Goal: Task Accomplishment & Management: Manage account settings

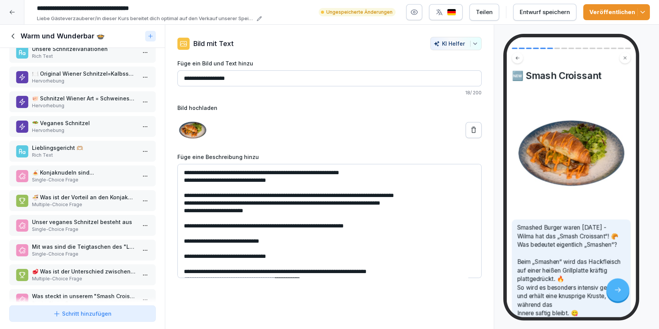
scroll to position [177, 0]
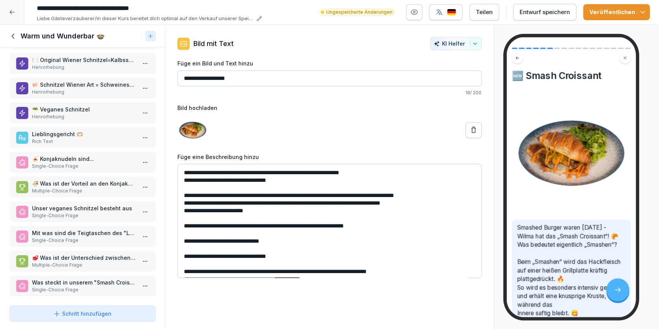
click at [96, 262] on p "Multiple-Choice Frage" at bounding box center [84, 265] width 104 height 7
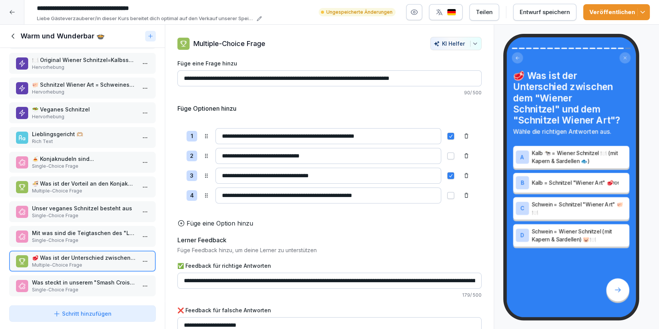
click at [69, 237] on p "Single-Choice Frage" at bounding box center [84, 240] width 104 height 7
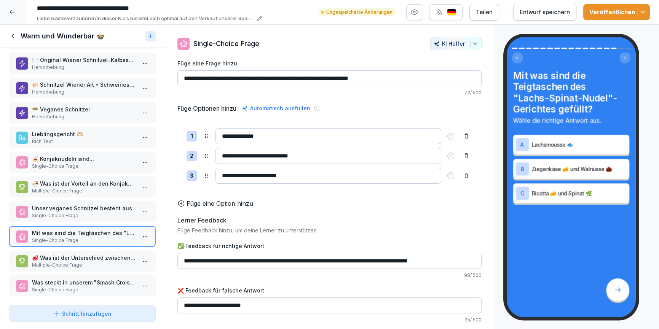
click at [83, 216] on p "Single-Choice Frage" at bounding box center [84, 215] width 104 height 7
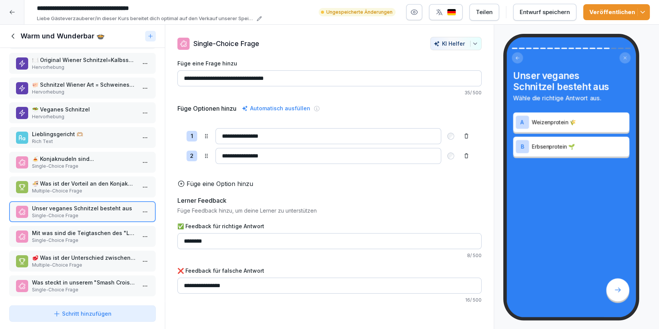
click at [73, 195] on div "🍜 Was ist der Vorteil an den Konjaknudeln? Mehrere Antworten möglich. Multiple-…" at bounding box center [82, 187] width 147 height 21
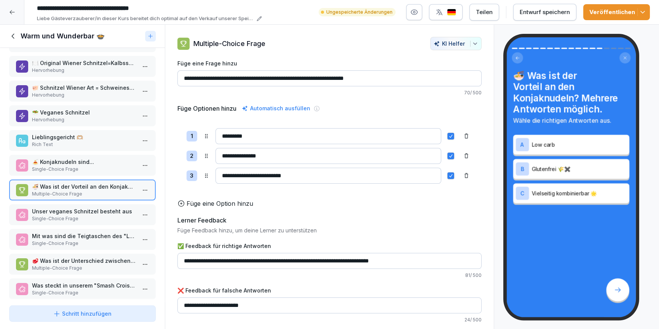
click at [66, 160] on p "🍝 Konjaknudeln sind..." at bounding box center [84, 162] width 104 height 8
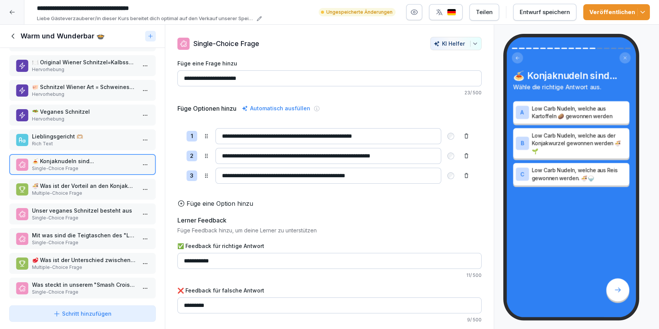
scroll to position [175, 0]
click at [52, 133] on p "Lieblingsgericht 🫶🏼" at bounding box center [84, 137] width 104 height 8
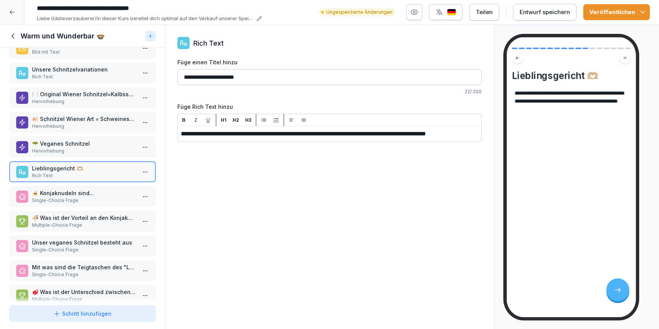
scroll to position [101, 0]
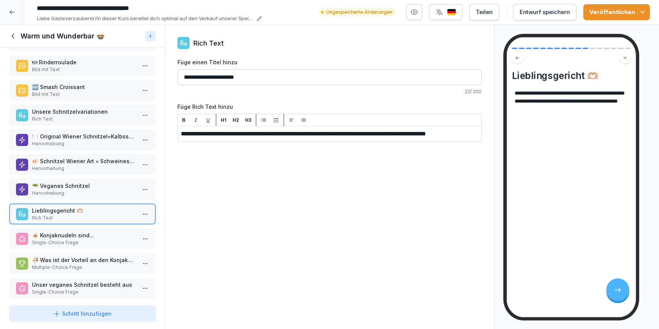
click at [82, 185] on p "🥗 Veganes Schnitzel" at bounding box center [84, 186] width 104 height 8
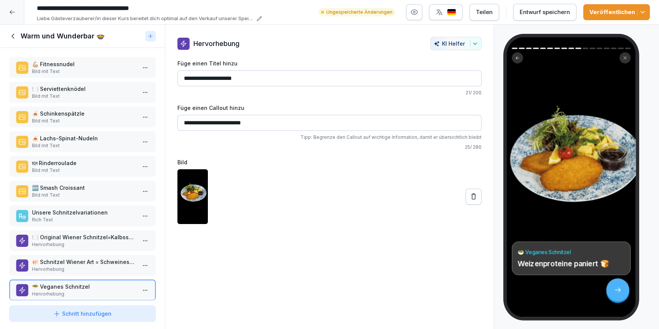
click at [14, 36] on icon at bounding box center [13, 36] width 8 height 8
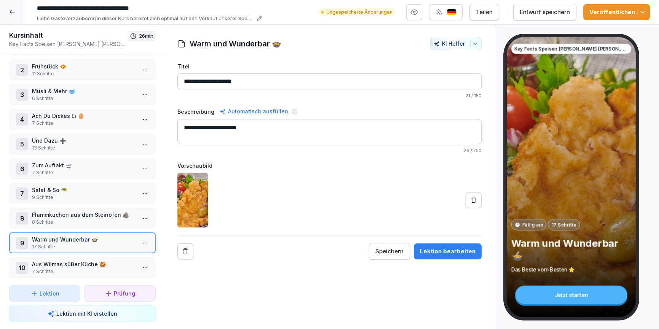
click at [47, 67] on p "Frühstück 🧇" at bounding box center [84, 66] width 104 height 8
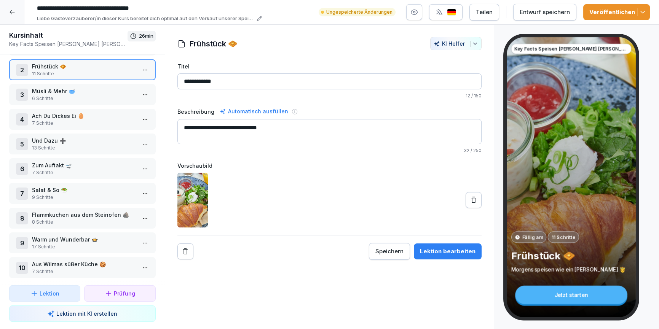
click at [53, 89] on p "Müsli & Mehr 🥣" at bounding box center [84, 91] width 104 height 8
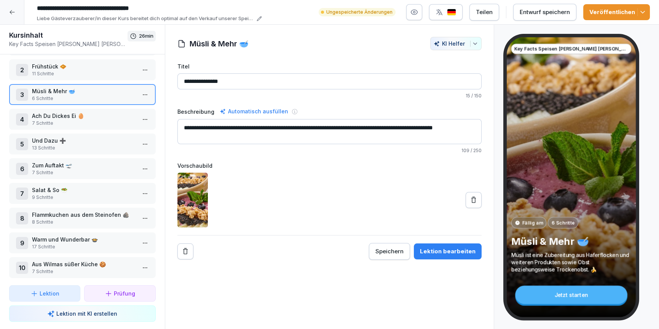
click at [449, 252] on div "Lektion bearbeiten" at bounding box center [448, 252] width 56 height 8
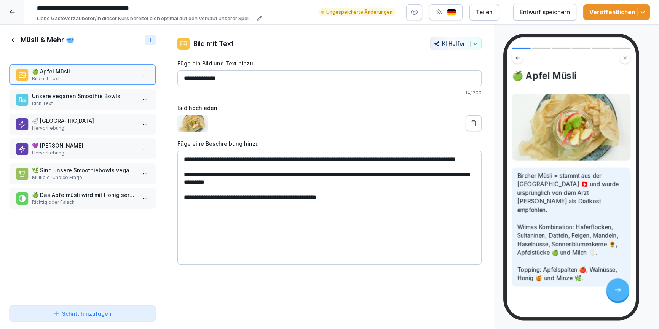
click at [20, 40] on div "Müsli & Mehr 🥣" at bounding box center [75, 39] width 133 height 9
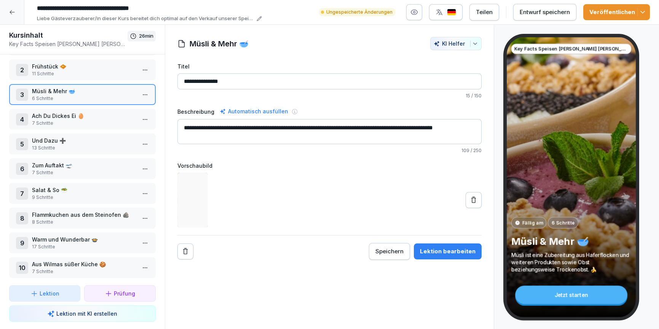
drag, startPoint x: 74, startPoint y: 113, endPoint x: 158, endPoint y: 140, distance: 87.6
click at [74, 113] on p "Ach Du Dickes Ei 🥚" at bounding box center [84, 116] width 104 height 8
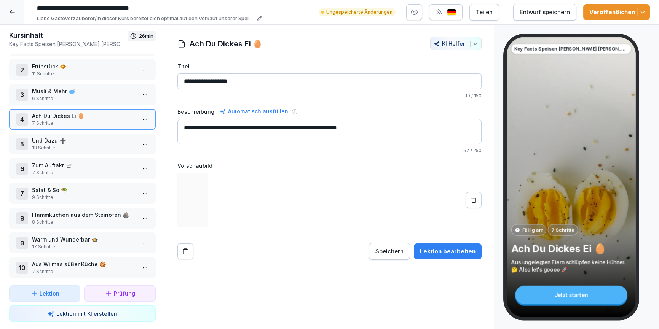
click at [457, 256] on button "Lektion bearbeiten" at bounding box center [448, 252] width 68 height 16
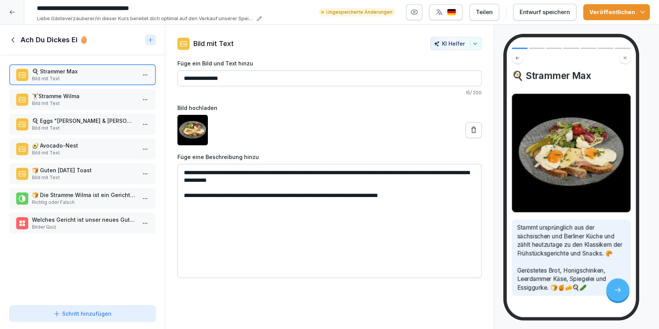
click at [50, 94] on p "🏋️‍♀️Stramme Wilma" at bounding box center [84, 96] width 104 height 8
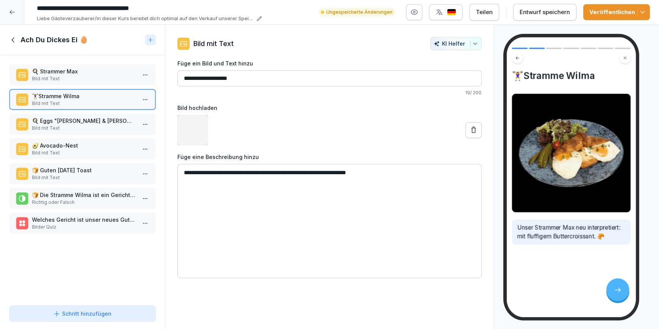
click at [68, 128] on p "Bild mit Text" at bounding box center [84, 128] width 104 height 7
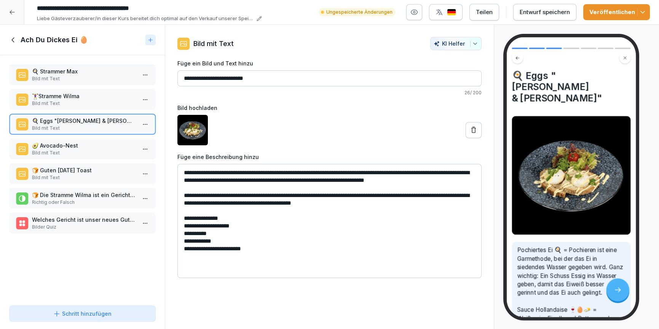
click at [63, 150] on p "Bild mit Text" at bounding box center [84, 153] width 104 height 7
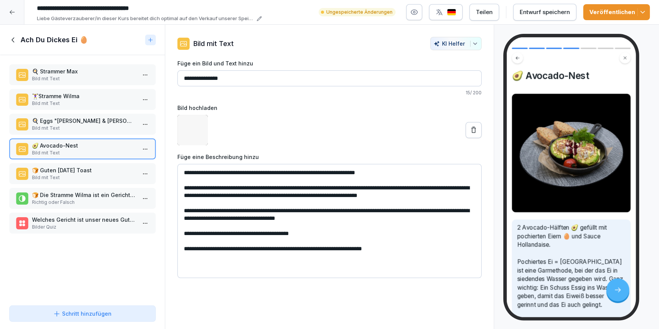
click at [62, 177] on p "Bild mit Text" at bounding box center [84, 177] width 104 height 7
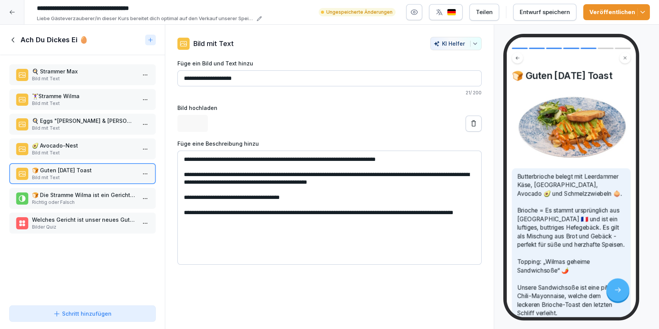
click at [71, 195] on p "🍞 Die Stramme Wilma ist ein Gericht mit Brot" at bounding box center [84, 195] width 104 height 8
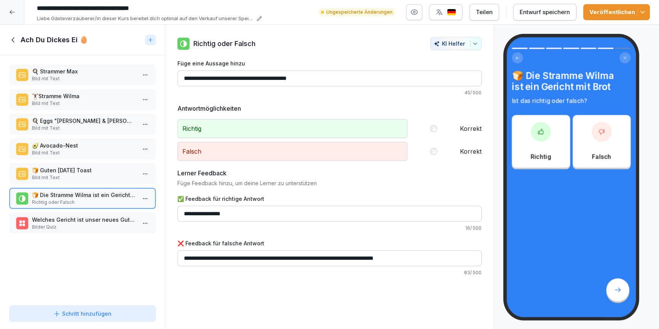
drag, startPoint x: 75, startPoint y: 216, endPoint x: 67, endPoint y: 189, distance: 28.4
click at [75, 216] on p "Welches Gericht ist unser neues Guten Morgen Toast?" at bounding box center [84, 220] width 104 height 8
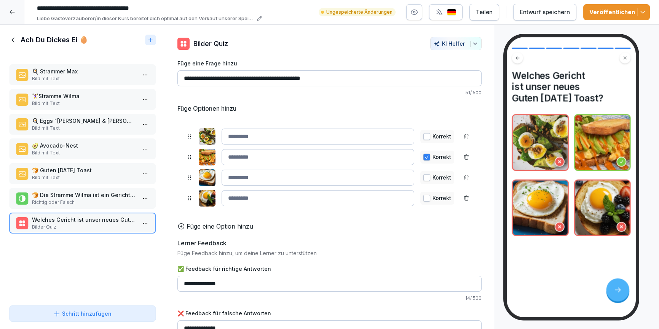
drag, startPoint x: 10, startPoint y: 32, endPoint x: 9, endPoint y: 42, distance: 9.2
click at [9, 37] on div "Ach Du Dickes Ei 🥚" at bounding box center [82, 40] width 165 height 30
click at [10, 41] on icon at bounding box center [13, 40] width 8 height 8
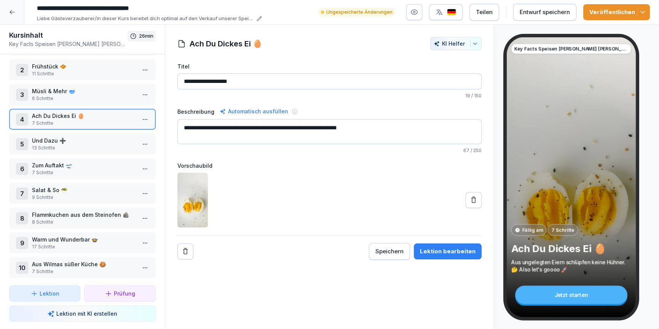
click at [64, 145] on p "13 Schritte" at bounding box center [84, 148] width 104 height 7
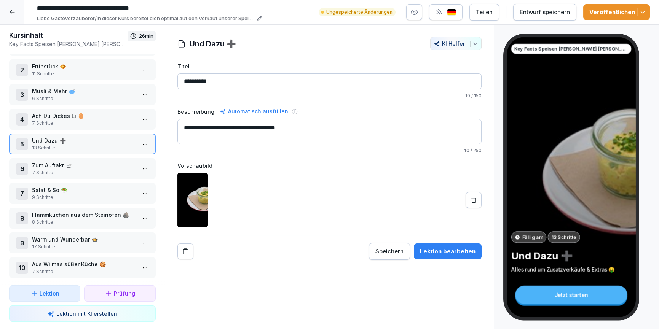
click at [465, 253] on div "Lektion bearbeiten" at bounding box center [448, 252] width 56 height 8
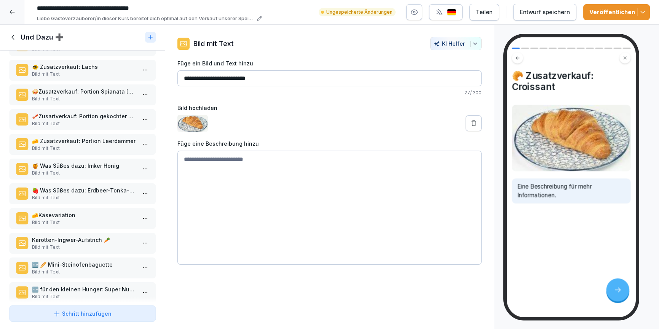
scroll to position [82, 0]
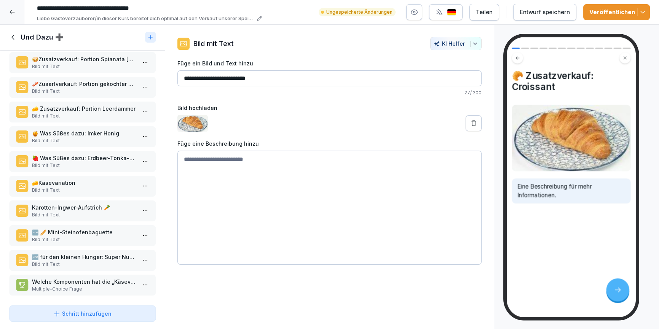
click at [99, 251] on div "🆕 für den kleinen Hunger: Super Nuggis Bild mit Text" at bounding box center [82, 260] width 147 height 21
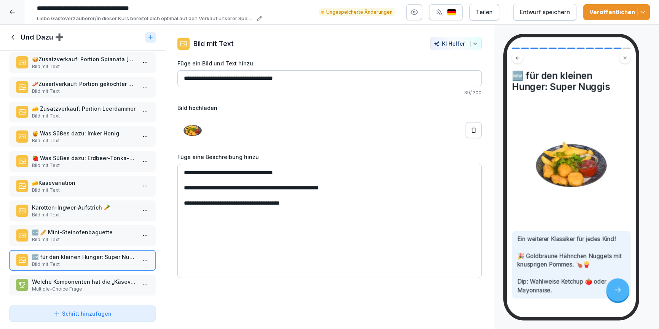
click at [13, 38] on icon at bounding box center [13, 37] width 8 height 8
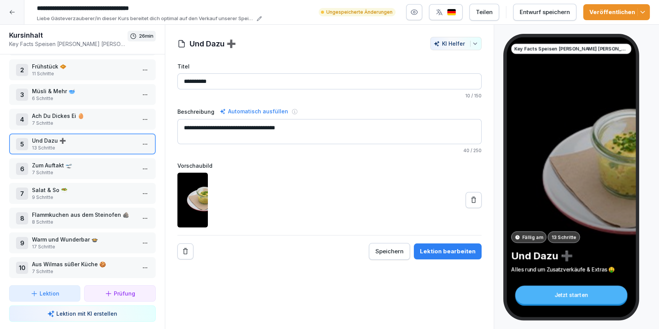
click at [64, 169] on p "7 Schritte" at bounding box center [84, 172] width 104 height 7
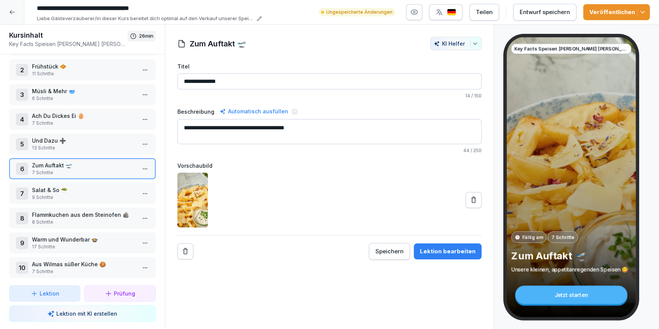
click at [439, 256] on button "Lektion bearbeiten" at bounding box center [448, 252] width 68 height 16
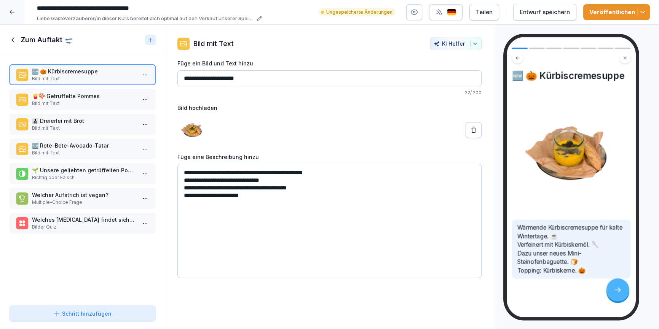
click at [76, 97] on p "🍟🍄 Getrüffelte Pommes" at bounding box center [84, 96] width 104 height 8
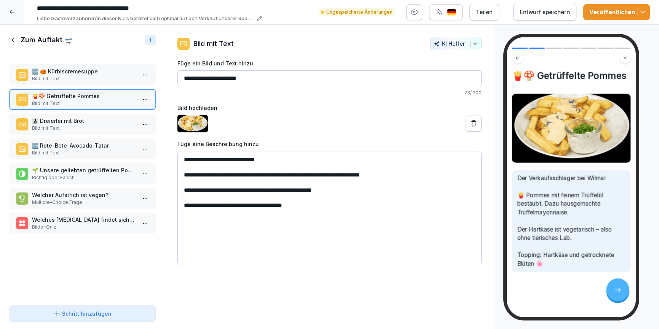
click at [73, 123] on p "👨‍👧‍👦 Dreierlei mit Brot" at bounding box center [84, 121] width 104 height 8
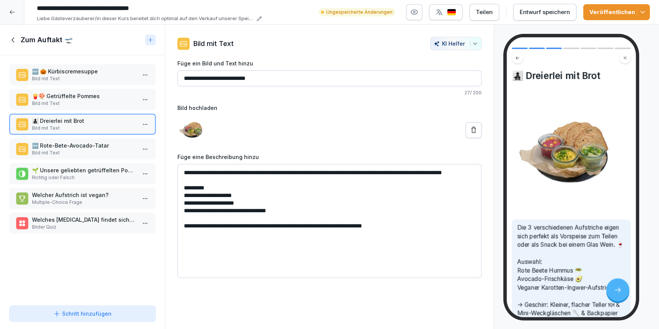
click at [75, 146] on p "🆕 Rote-Bete-Avocado-Tatar" at bounding box center [84, 146] width 104 height 8
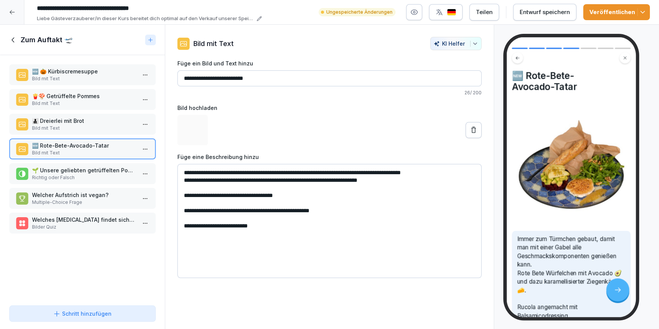
click at [89, 174] on div "🌱 Unsere geliebten getrüffelten Pommes sind vegan. 🌴 Richtig oder Falsch" at bounding box center [84, 173] width 104 height 15
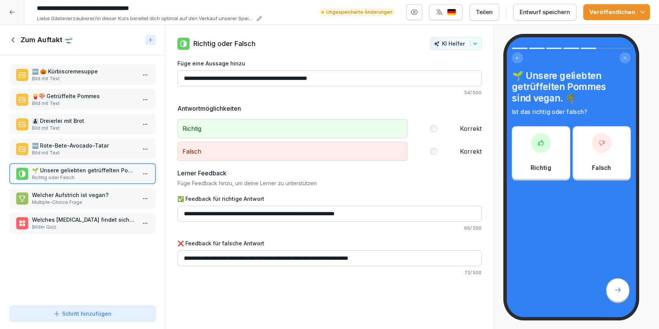
click at [94, 193] on p "Welcher Aufstrich ist vegan?" at bounding box center [84, 195] width 104 height 8
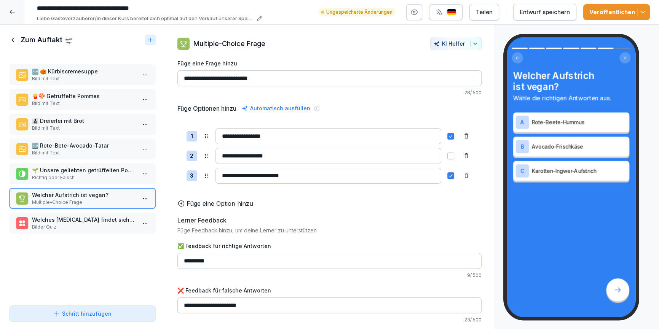
click at [83, 223] on p "Welches Tartar findet sich auf der Winterstandardkarte bei Wilma Wunder?" at bounding box center [84, 220] width 104 height 8
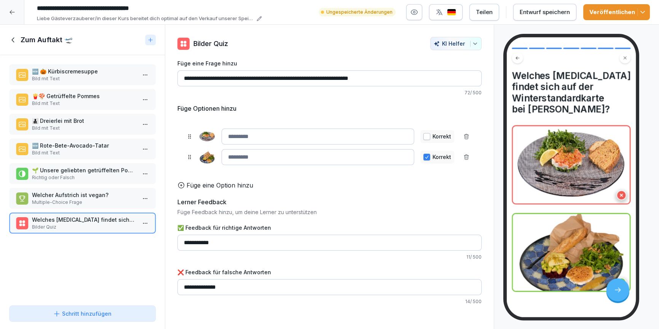
click at [16, 43] on icon at bounding box center [13, 40] width 8 height 8
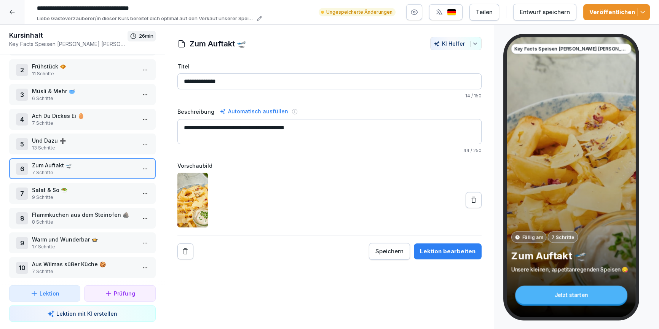
click at [89, 194] on p "9 Schritte" at bounding box center [84, 197] width 104 height 7
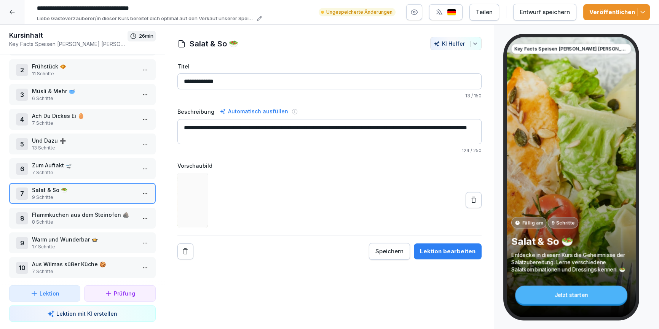
click at [428, 250] on div "Lektion bearbeiten" at bounding box center [448, 252] width 56 height 8
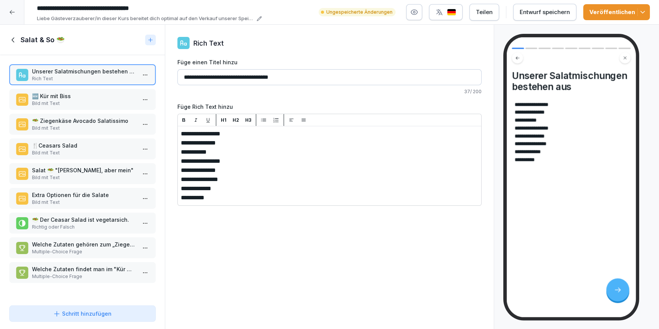
click at [66, 125] on p "Bild mit Text" at bounding box center [84, 128] width 104 height 7
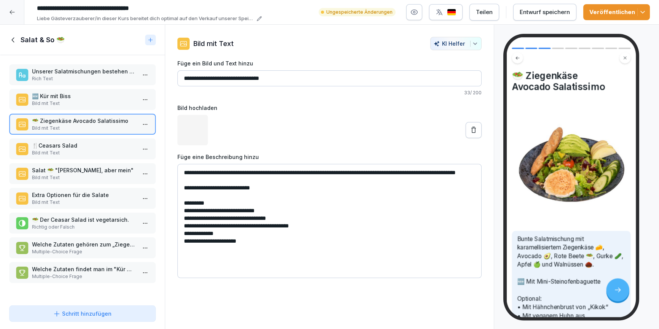
click at [59, 143] on p "🍴Ceasars Salad" at bounding box center [84, 146] width 104 height 8
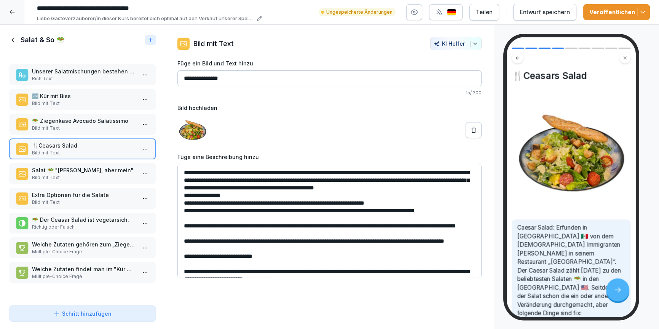
click at [64, 128] on p "Bild mit Text" at bounding box center [84, 128] width 104 height 7
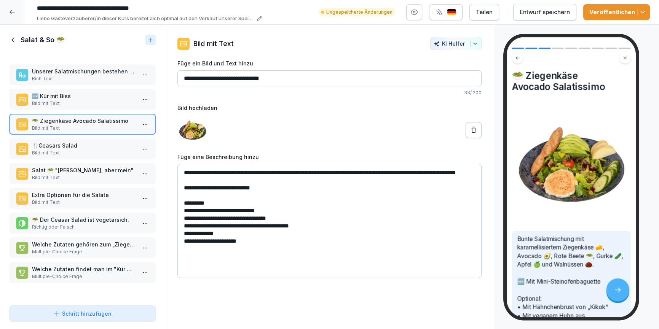
click at [62, 105] on p "Bild mit Text" at bounding box center [84, 103] width 104 height 7
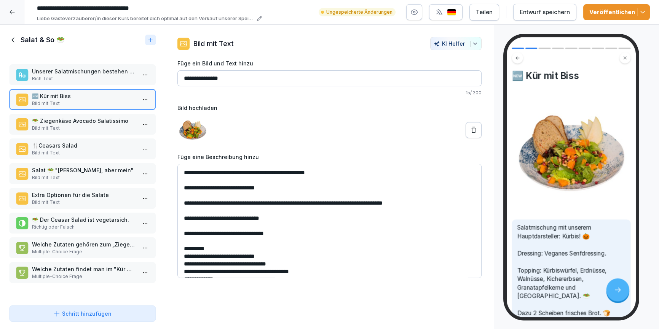
click at [12, 41] on icon at bounding box center [12, 39] width 3 height 5
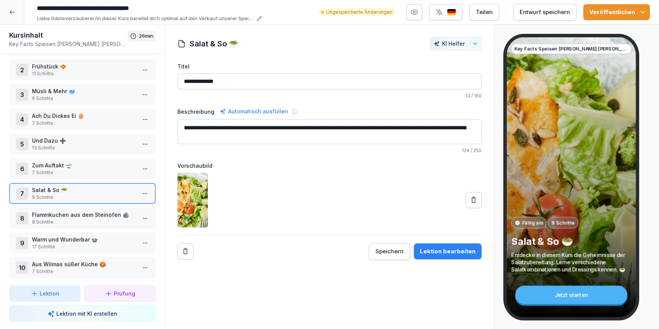
click at [73, 221] on p "8 Schritte" at bounding box center [84, 222] width 104 height 7
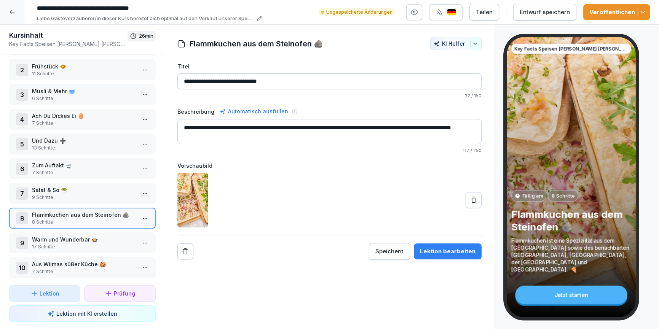
click at [453, 252] on div "Lektion bearbeiten" at bounding box center [448, 252] width 56 height 8
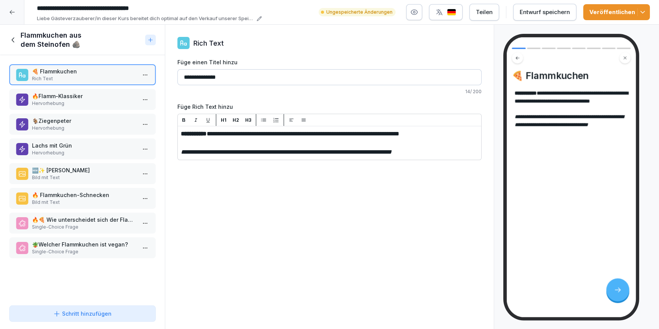
click at [94, 177] on p "Bild mit Text" at bounding box center [84, 177] width 104 height 7
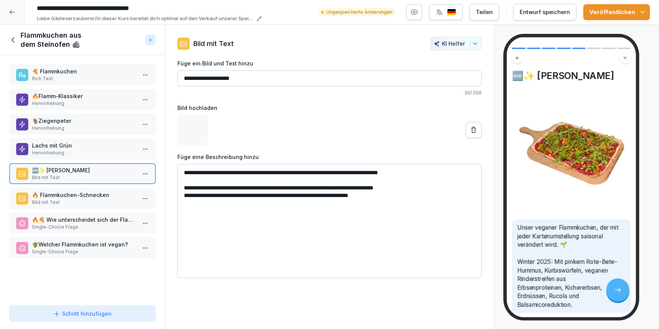
click at [96, 199] on p "Bild mit Text" at bounding box center [84, 202] width 104 height 7
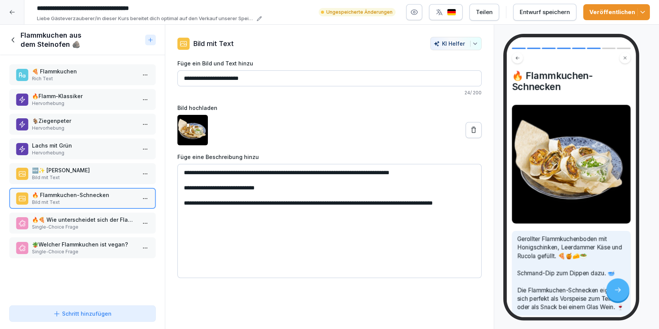
click at [15, 41] on icon at bounding box center [13, 40] width 8 height 8
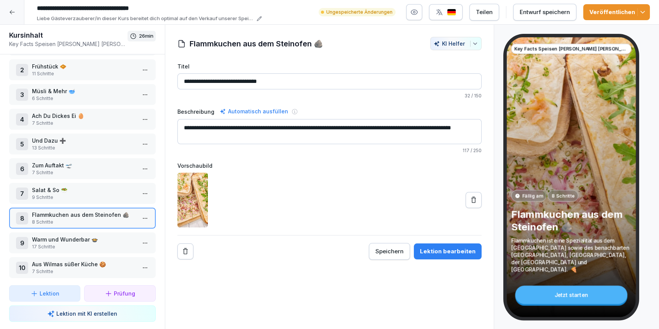
click at [55, 249] on div "9 Warm und Wunderbar 🍲 17 Schritte" at bounding box center [82, 243] width 147 height 21
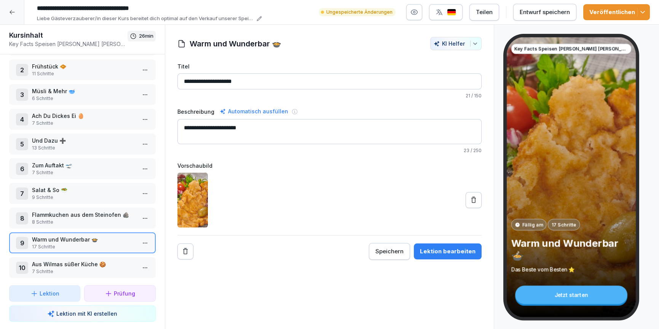
click at [448, 252] on div "Lektion bearbeiten" at bounding box center [448, 252] width 56 height 8
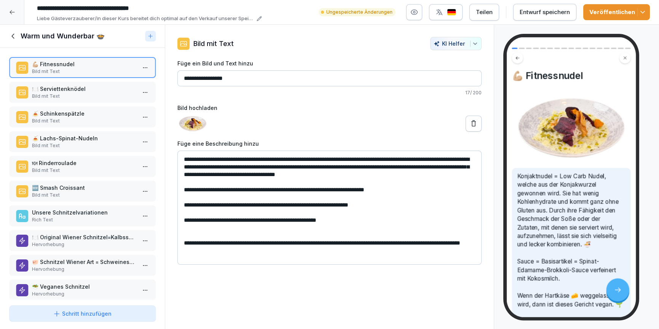
click at [14, 38] on icon at bounding box center [12, 36] width 3 height 5
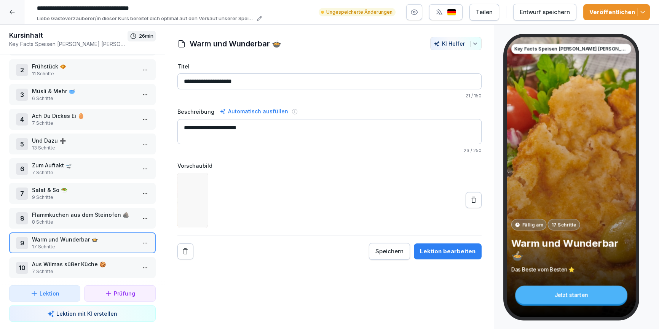
click at [94, 267] on p "Aus Wilmas süßer Küche 🍪" at bounding box center [84, 264] width 104 height 8
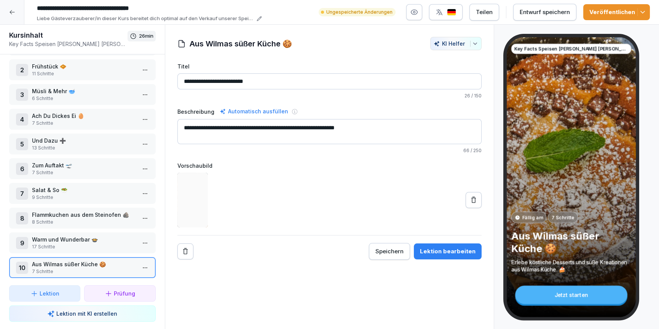
click at [438, 248] on div "Lektion bearbeiten" at bounding box center [448, 252] width 56 height 8
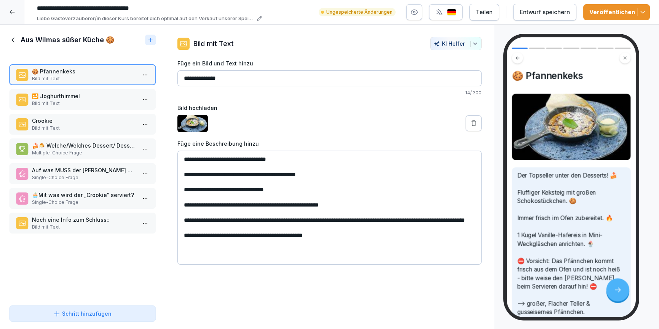
click at [48, 104] on p "Bild mit Text" at bounding box center [84, 103] width 104 height 7
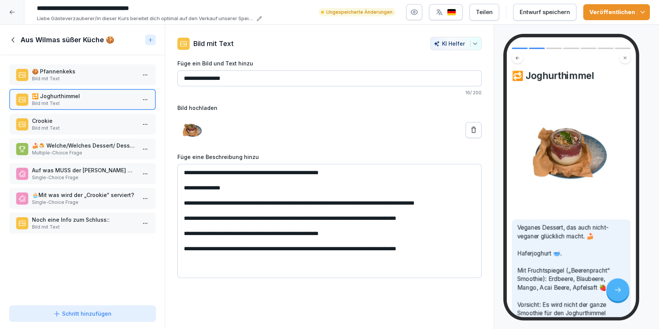
click at [95, 179] on p "Single-Choice Frage" at bounding box center [84, 177] width 104 height 7
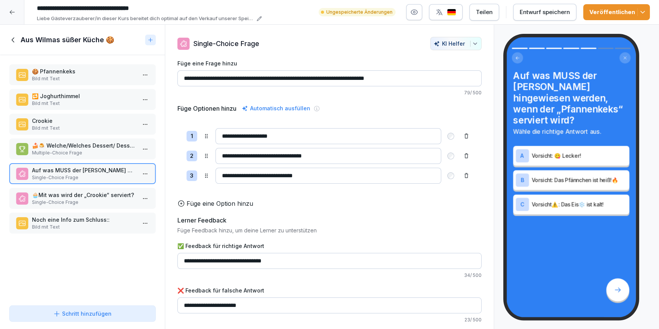
click at [96, 204] on p "Single-Choice Frage" at bounding box center [84, 202] width 104 height 7
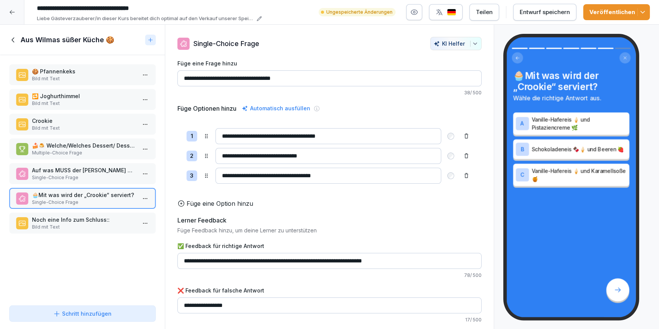
click at [102, 230] on div "Noch eine Info zum Schluss:: Bild mit Text" at bounding box center [82, 223] width 147 height 21
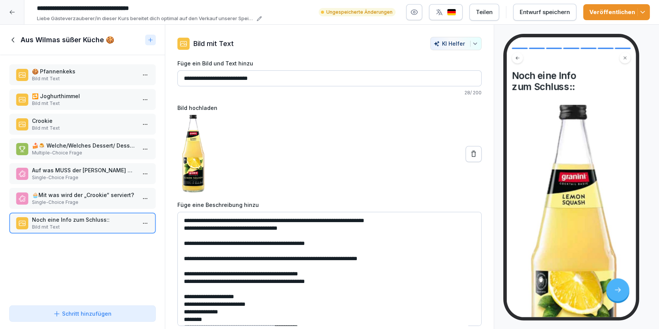
scroll to position [10, 0]
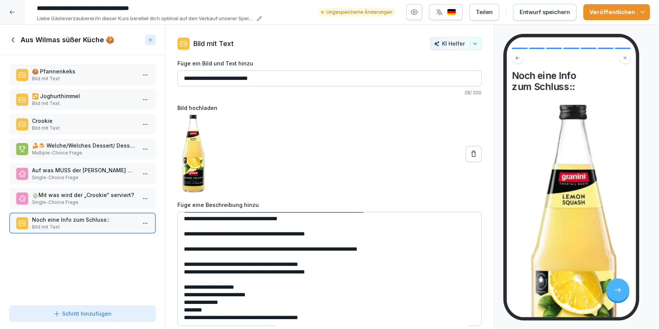
click at [13, 38] on icon at bounding box center [12, 39] width 3 height 5
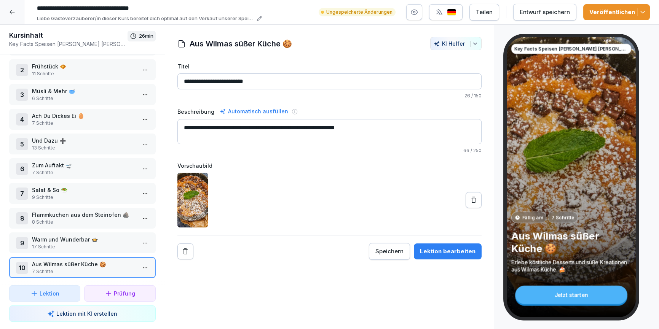
click at [7, 11] on div at bounding box center [12, 12] width 24 height 24
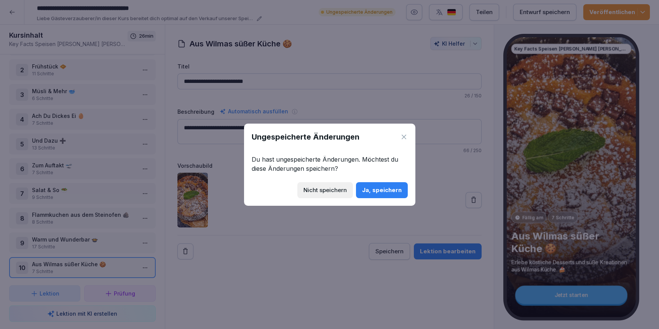
click at [393, 194] on div "Ja, speichern" at bounding box center [382, 190] width 40 height 8
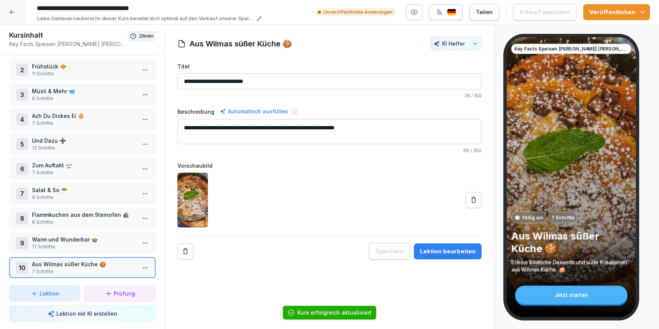
click at [20, 14] on div at bounding box center [12, 12] width 24 height 24
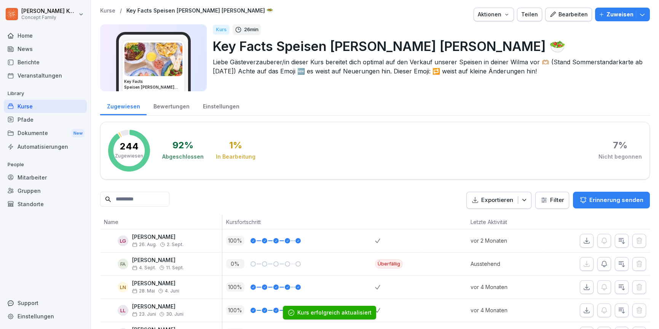
click at [38, 105] on div "Kurse" at bounding box center [45, 106] width 83 height 13
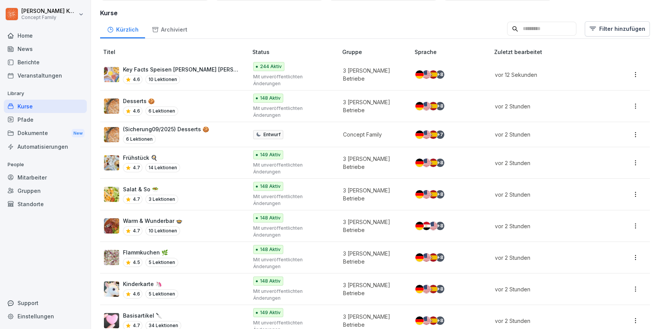
scroll to position [60, 0]
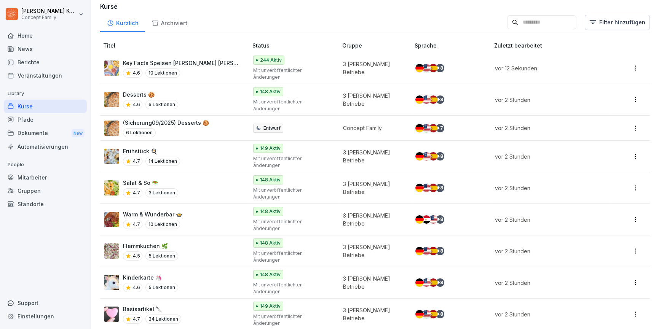
click at [215, 305] on div "Basisartikel 🔪 4.7 34 Lektionen" at bounding box center [172, 314] width 136 height 19
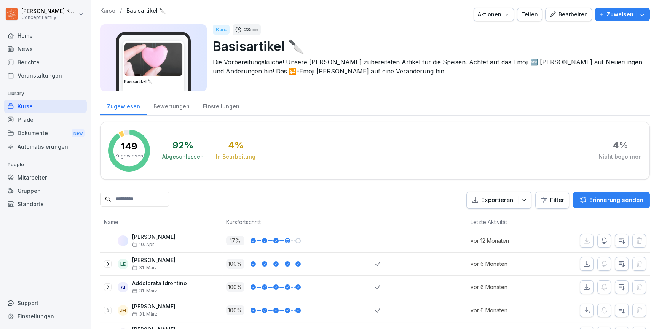
click at [48, 105] on div "Kurse" at bounding box center [45, 106] width 83 height 13
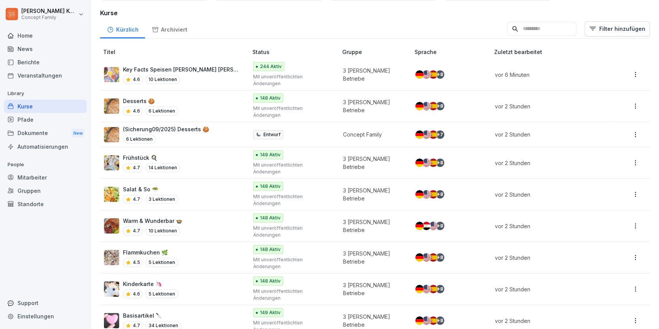
scroll to position [81, 0]
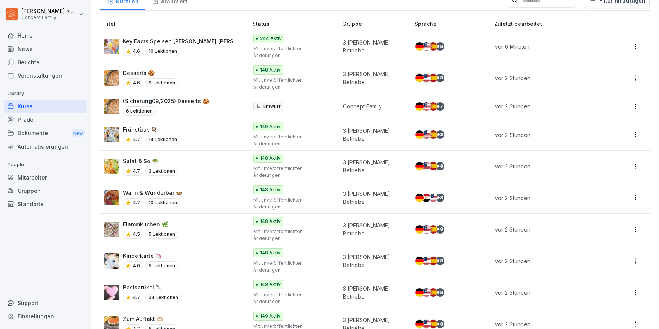
click at [205, 126] on div "Frühstück 🍳 4.7 14 Lektionen" at bounding box center [172, 135] width 136 height 19
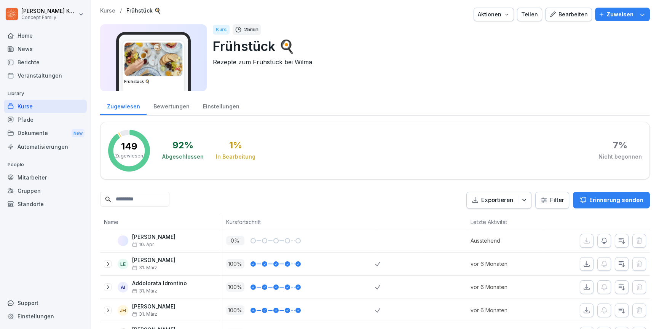
click at [184, 109] on div "Bewertungen" at bounding box center [172, 105] width 50 height 19
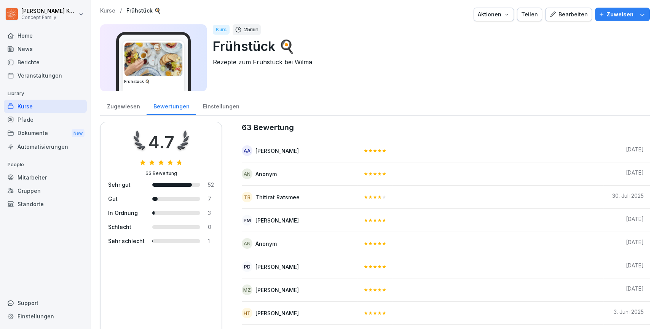
click at [228, 109] on div "Einstellungen" at bounding box center [221, 105] width 50 height 19
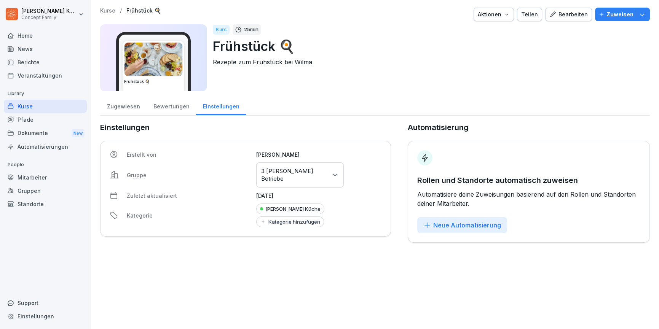
click at [574, 18] on div "Bearbeiten" at bounding box center [569, 14] width 38 height 8
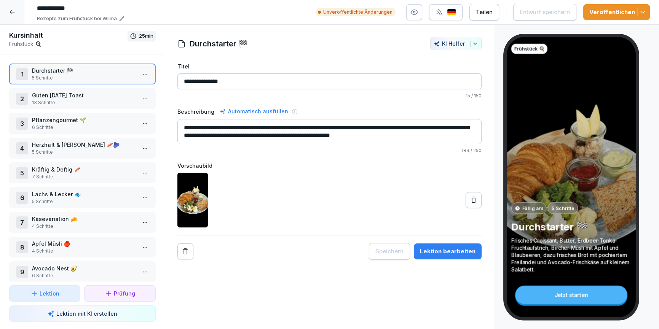
click at [23, 10] on div at bounding box center [12, 12] width 24 height 24
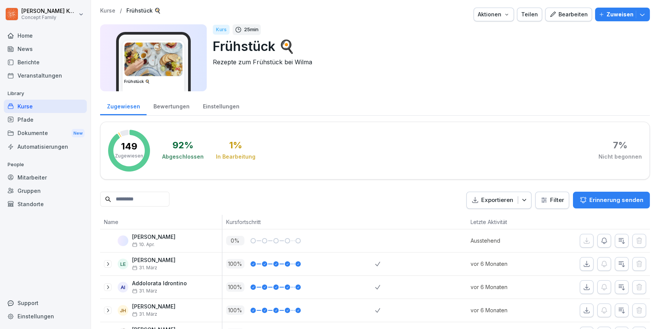
click at [50, 110] on div "Kurse" at bounding box center [45, 106] width 83 height 13
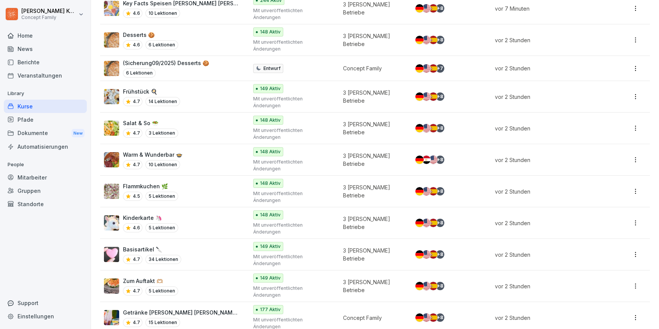
scroll to position [85, 0]
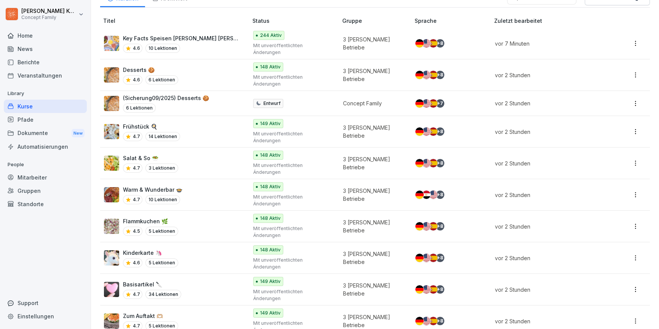
click at [202, 44] on div "4.6 10 Lektionen" at bounding box center [181, 48] width 117 height 9
click at [193, 44] on div "4.6 10 Lektionen" at bounding box center [181, 48] width 117 height 9
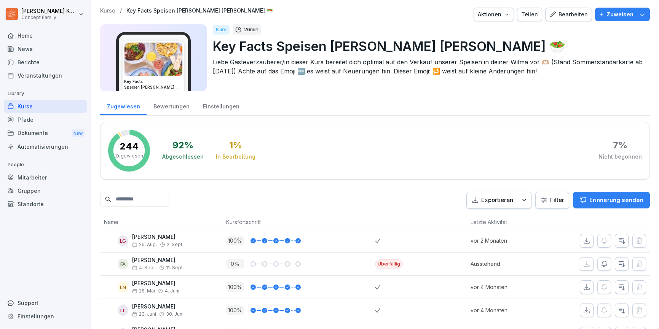
click at [562, 19] on button "Bearbeiten" at bounding box center [568, 15] width 47 height 14
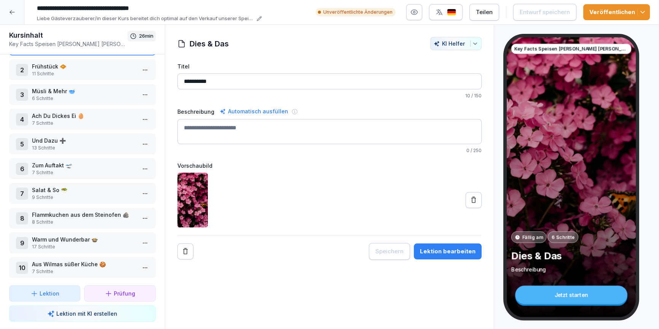
scroll to position [29, 0]
click at [84, 266] on p "Aus Wilmas süßer Küche 🍪" at bounding box center [84, 265] width 104 height 8
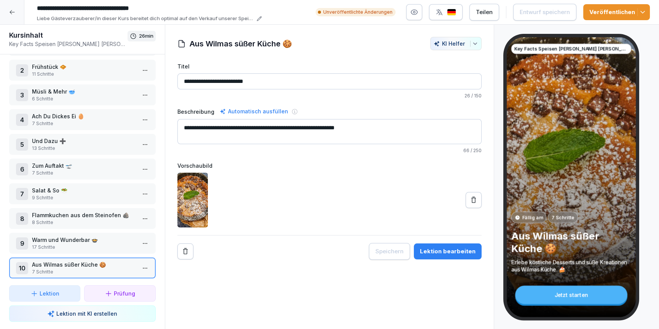
click at [443, 256] on button "Lektion bearbeiten" at bounding box center [448, 252] width 68 height 16
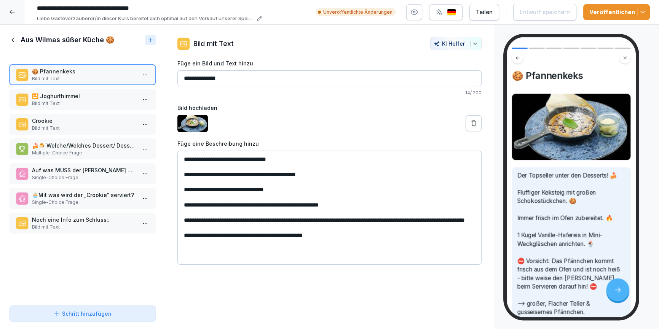
click at [13, 42] on icon at bounding box center [13, 40] width 8 height 8
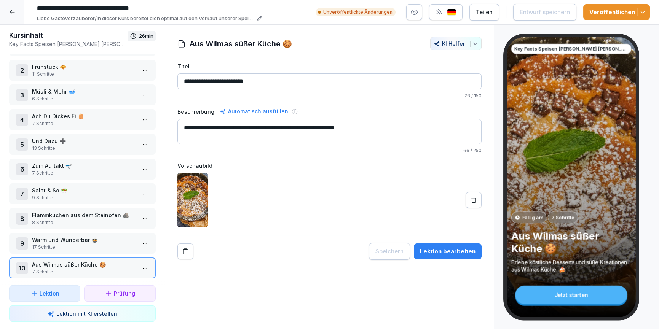
click at [13, 14] on icon at bounding box center [12, 12] width 6 height 6
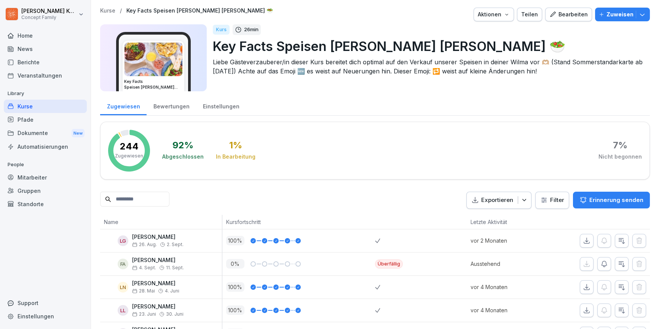
click at [569, 15] on div "Bearbeiten" at bounding box center [569, 14] width 38 height 8
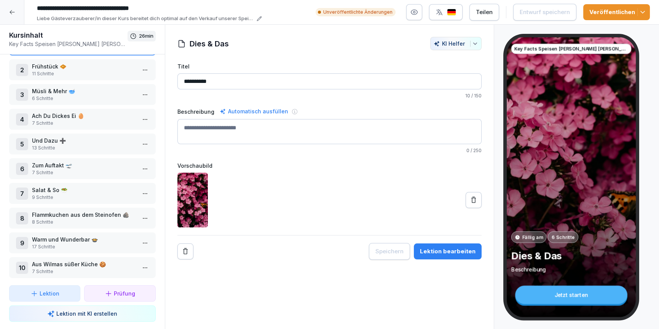
scroll to position [29, 0]
click at [53, 145] on p "13 Schritte" at bounding box center [84, 148] width 104 height 7
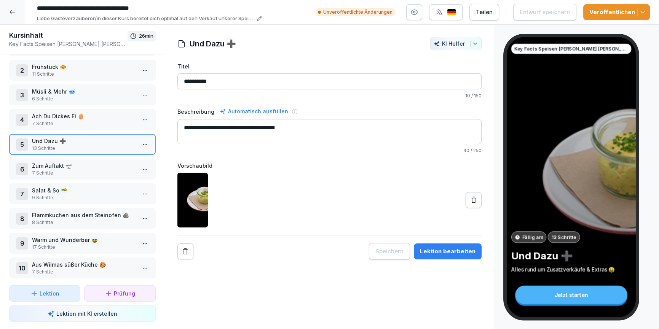
click at [455, 245] on button "Lektion bearbeiten" at bounding box center [448, 252] width 68 height 16
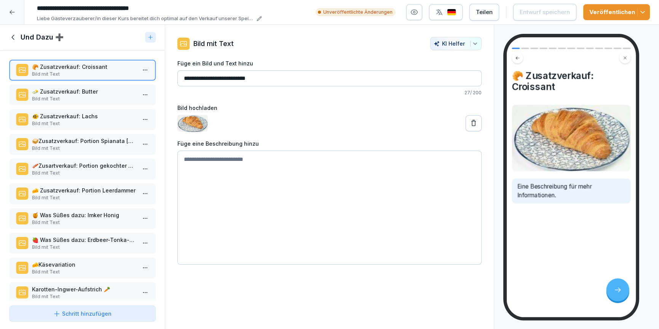
scroll to position [82, 0]
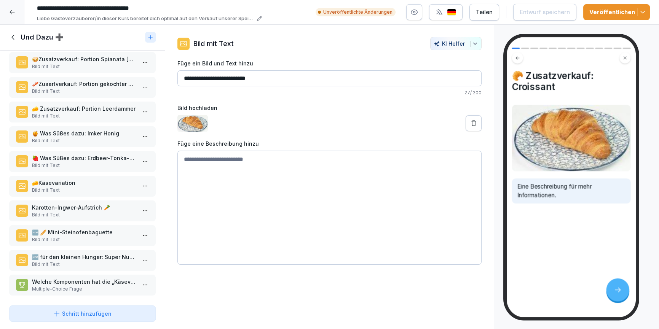
click at [105, 254] on p "🆕 für den kleinen Hunger: Super Nuggis" at bounding box center [84, 257] width 104 height 8
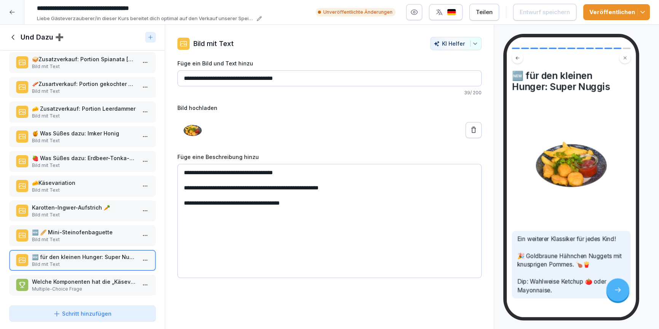
click at [13, 34] on icon at bounding box center [13, 37] width 8 height 8
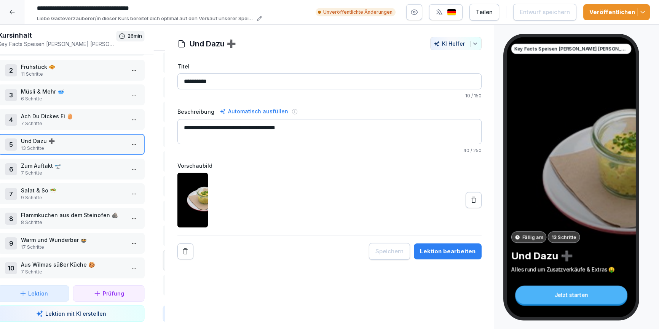
click at [11, 14] on icon at bounding box center [12, 12] width 6 height 6
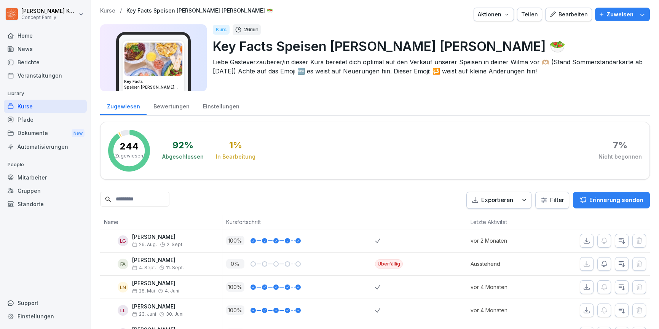
click at [30, 107] on div "Kurse" at bounding box center [45, 106] width 83 height 13
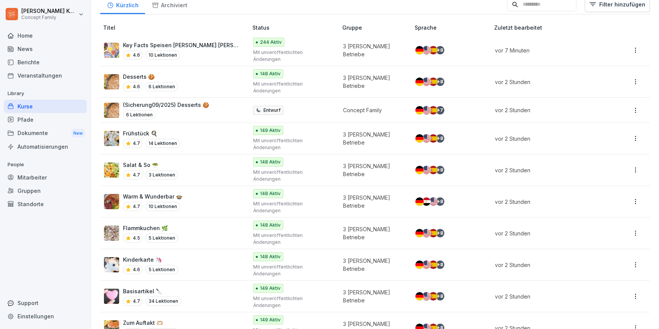
click at [184, 319] on div "Zum Auftakt 🫶🏼 4.7 5 Lektionen" at bounding box center [172, 328] width 136 height 19
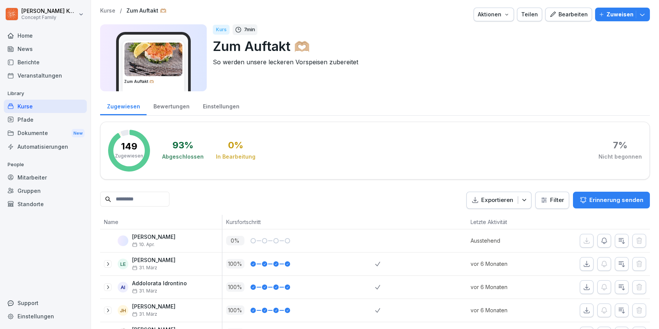
click at [214, 110] on div "Einstellungen" at bounding box center [221, 105] width 50 height 19
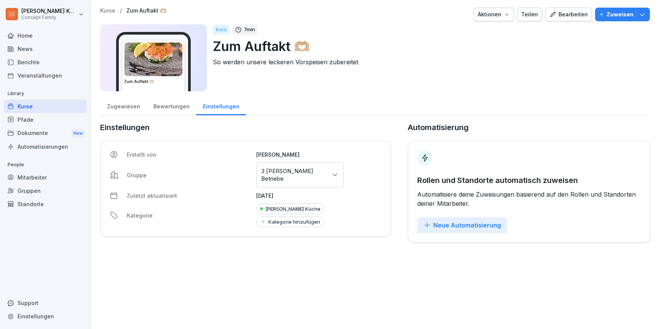
click at [172, 109] on div "Bewertungen" at bounding box center [172, 105] width 50 height 19
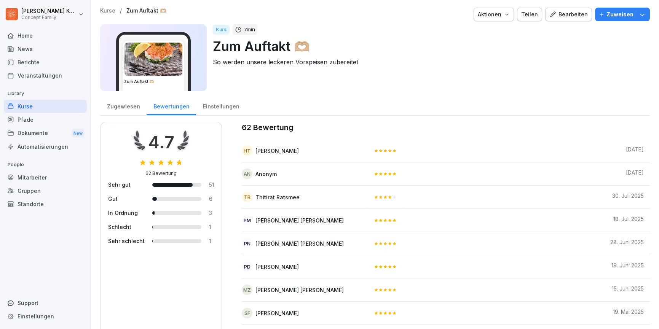
click at [577, 14] on div "Bearbeiten" at bounding box center [569, 14] width 38 height 8
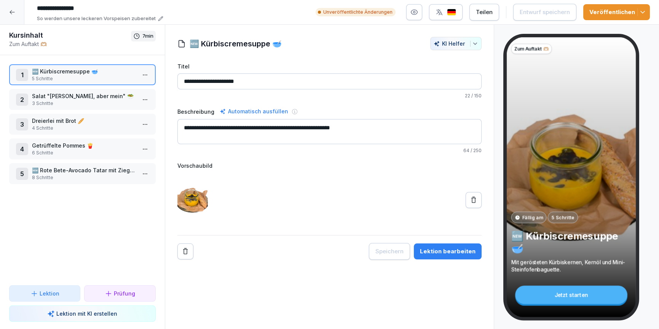
click at [44, 173] on p "🆕 Rote Bete-Avocado Tatar mit Ziegenkäse" at bounding box center [84, 170] width 104 height 8
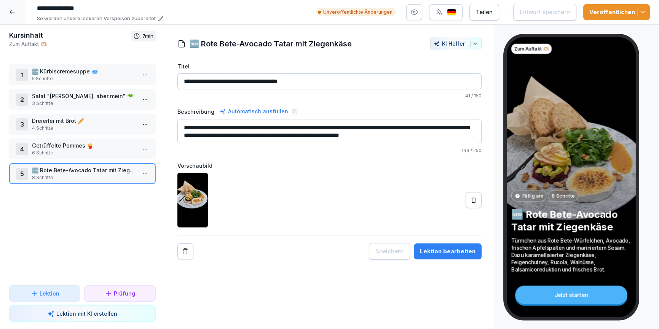
click at [465, 251] on div "Lektion bearbeiten" at bounding box center [448, 252] width 56 height 8
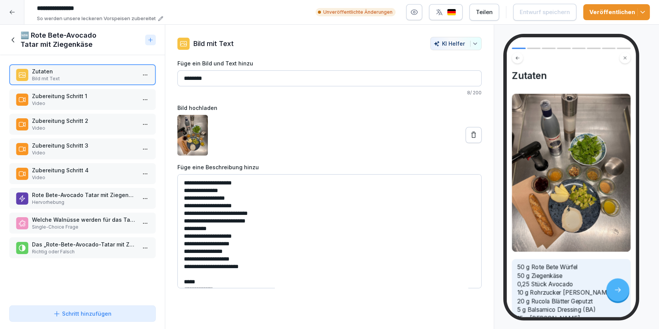
click at [63, 105] on p "Video" at bounding box center [84, 103] width 104 height 7
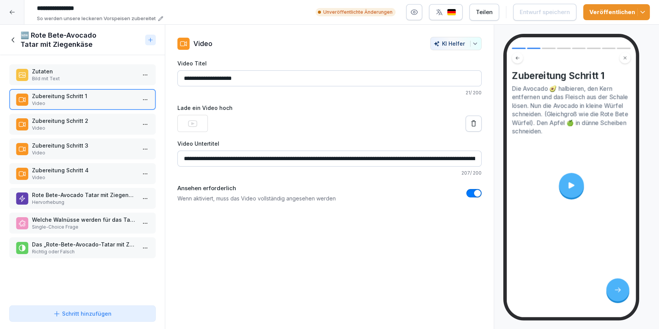
click at [67, 118] on p "Zubereitung Schritt 2" at bounding box center [84, 121] width 104 height 8
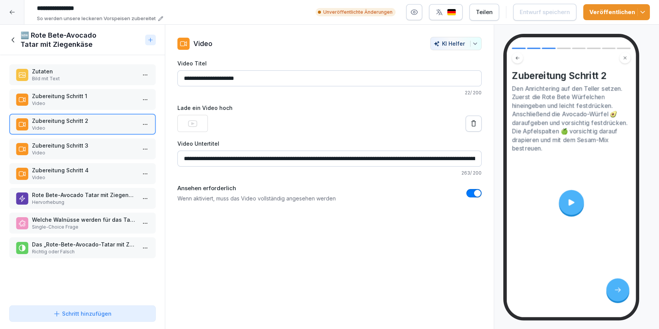
click at [69, 155] on p "Video" at bounding box center [84, 153] width 104 height 7
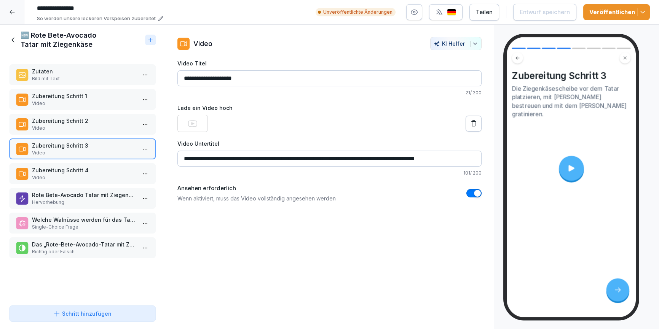
click at [66, 174] on p "Video" at bounding box center [84, 177] width 104 height 7
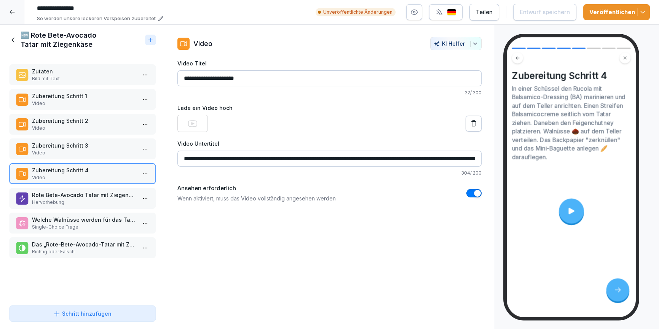
click at [70, 191] on p "Rote Bete-Avocado Tatar mit Ziegenkäse" at bounding box center [84, 195] width 104 height 8
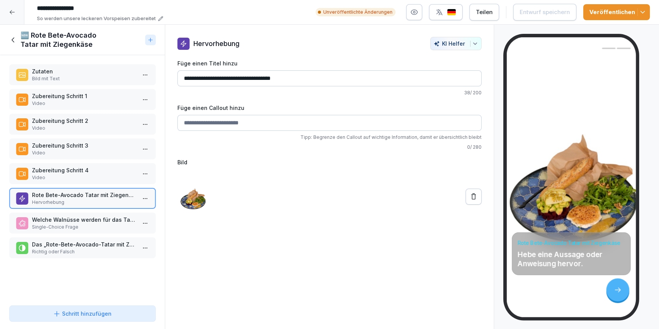
drag, startPoint x: 82, startPoint y: 212, endPoint x: 73, endPoint y: 197, distance: 18.0
click at [80, 211] on div "Zutaten Bild mit Text Zubereitung Schritt 1 Video Zubereitung Schritt 2 Video Z…" at bounding box center [82, 179] width 165 height 248
click at [11, 42] on icon at bounding box center [13, 40] width 8 height 8
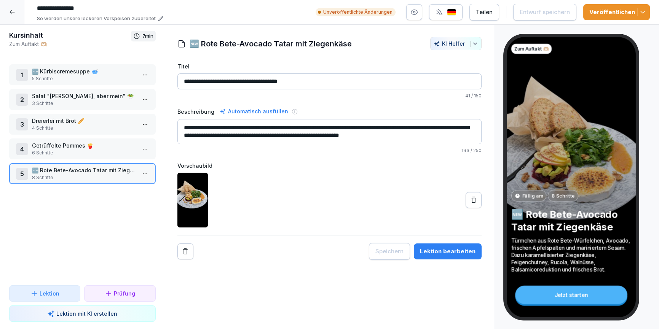
click at [11, 15] on div at bounding box center [12, 12] width 24 height 24
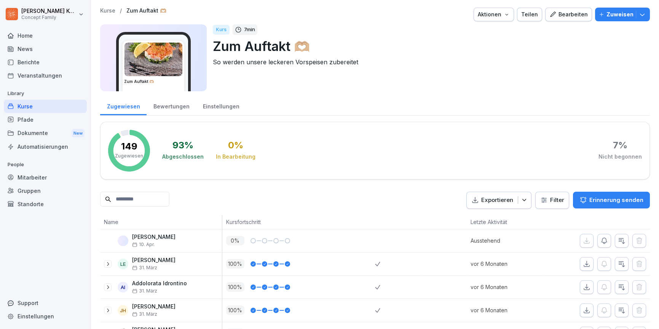
click at [22, 103] on div "Kurse" at bounding box center [45, 106] width 83 height 13
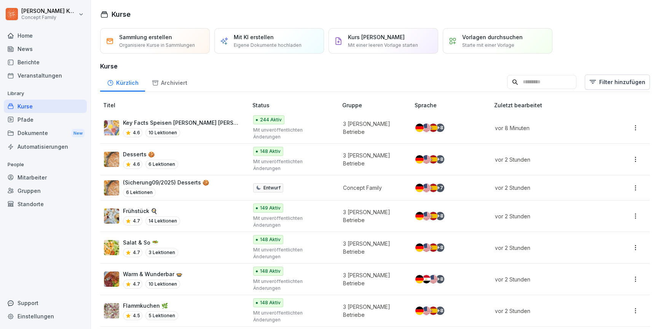
scroll to position [72, 0]
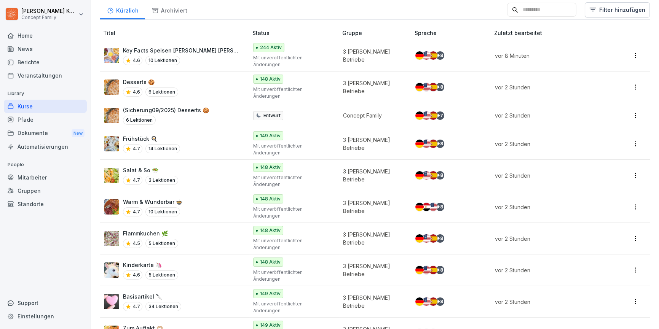
click at [197, 230] on div "Flammkuchen 🌿 4.5 5 Lektionen" at bounding box center [172, 239] width 136 height 19
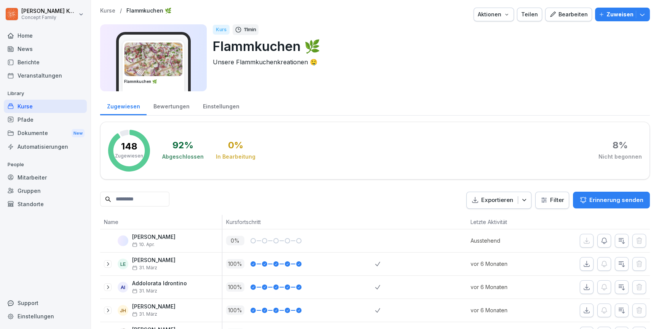
click at [582, 12] on div "Bearbeiten" at bounding box center [569, 14] width 38 height 8
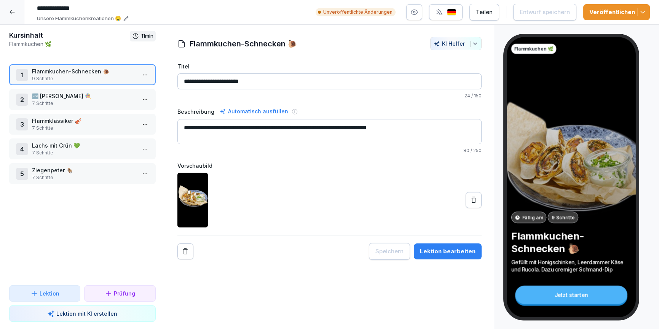
drag, startPoint x: 14, startPoint y: 13, endPoint x: 63, endPoint y: 5, distance: 49.8
click at [16, 13] on div at bounding box center [12, 12] width 24 height 24
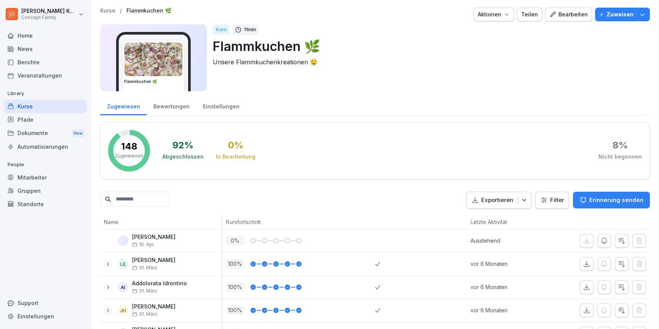
click at [46, 105] on div "Kurse" at bounding box center [45, 106] width 83 height 13
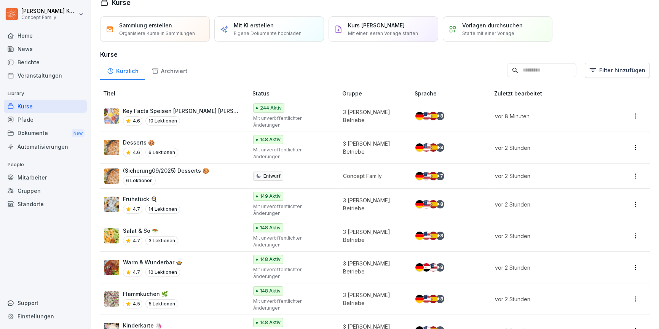
scroll to position [16, 0]
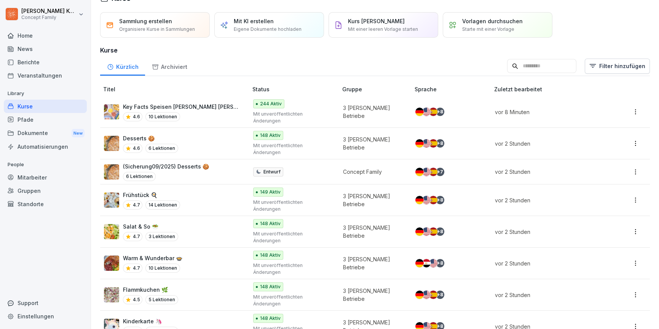
click at [207, 223] on div "Salat & So 🥗 4.7 3 Lektionen" at bounding box center [172, 232] width 136 height 19
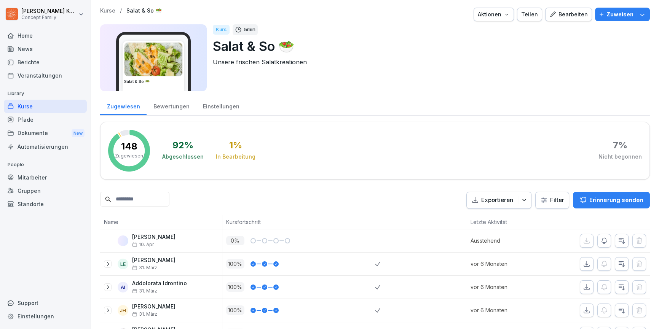
click at [574, 13] on div "Bearbeiten" at bounding box center [569, 14] width 38 height 8
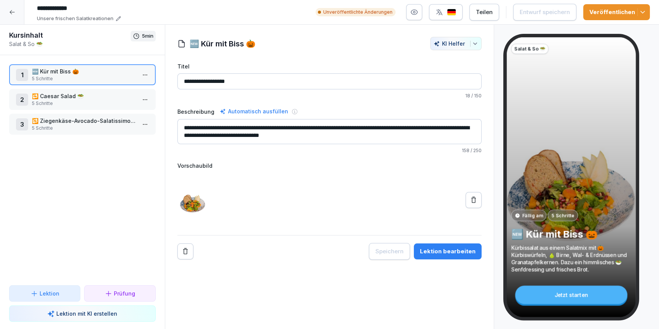
click at [104, 92] on p "🔁 Caesar Salad 🥗" at bounding box center [84, 96] width 104 height 8
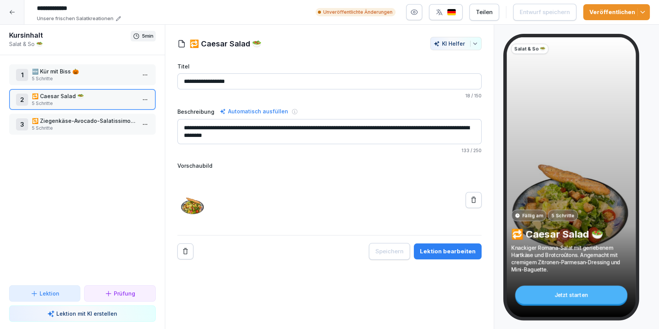
click at [92, 115] on div "3 🔁 Ziegenkäse-Avocado-Salatissimo 🥗 5 Schritte" at bounding box center [82, 124] width 147 height 21
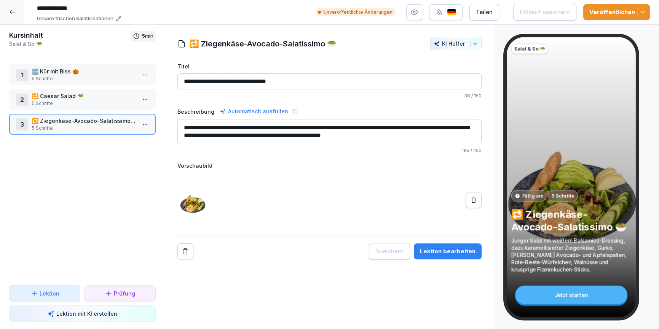
click at [88, 99] on p "🔁 Caesar Salad 🥗" at bounding box center [84, 96] width 104 height 8
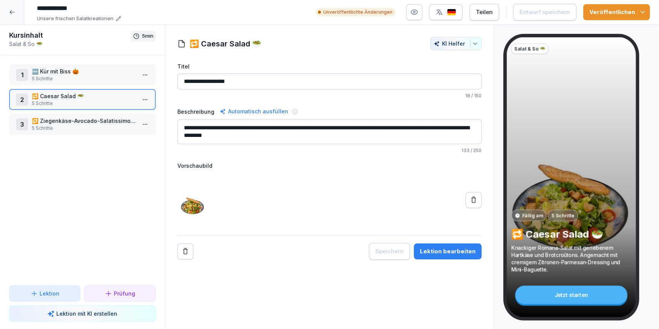
click at [78, 81] on p "5 Schritte" at bounding box center [84, 78] width 104 height 7
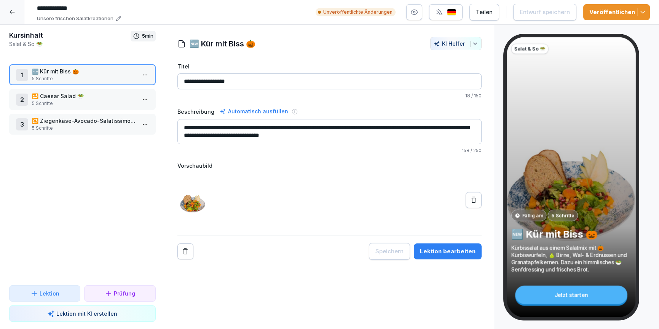
click at [13, 13] on icon at bounding box center [12, 12] width 6 height 6
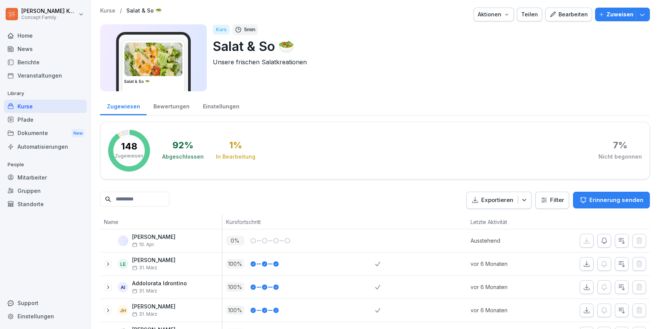
click at [39, 107] on div "Kurse" at bounding box center [45, 106] width 83 height 13
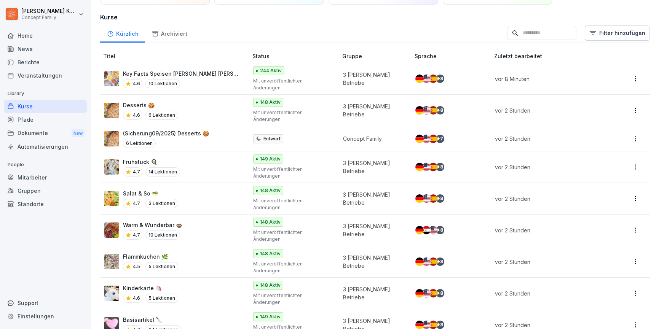
scroll to position [56, 0]
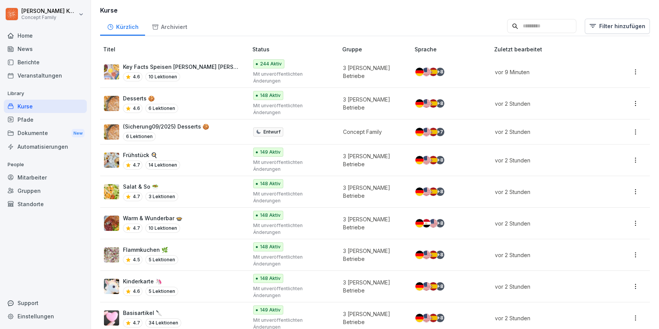
click at [193, 214] on div "Warm & Wunderbar 🍲 4.7 10 Lektionen" at bounding box center [172, 223] width 136 height 19
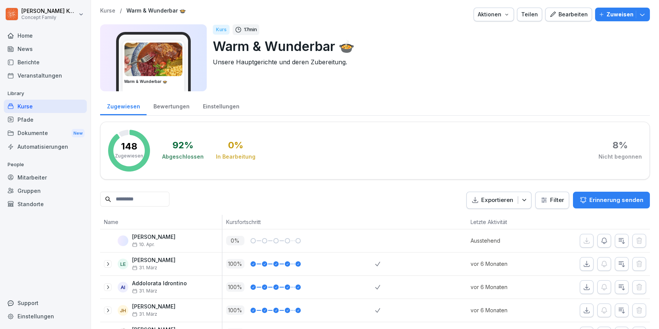
click at [569, 17] on div "Bearbeiten" at bounding box center [569, 14] width 38 height 8
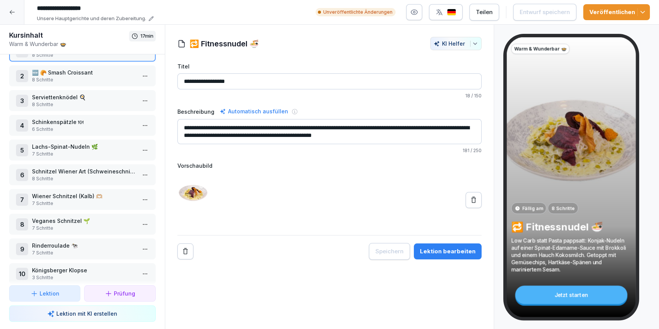
scroll to position [29, 0]
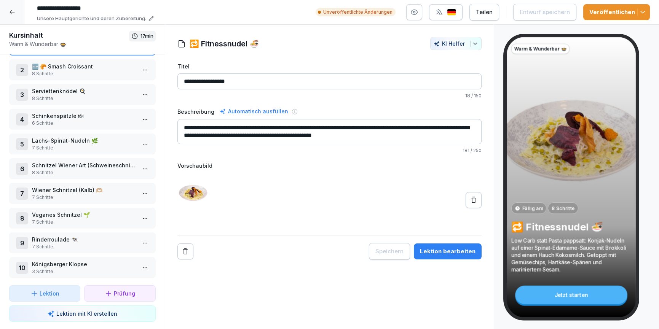
click at [147, 267] on html "**********" at bounding box center [329, 164] width 659 height 329
click at [116, 226] on div "Kopieren ⌘C" at bounding box center [116, 223] width 59 height 8
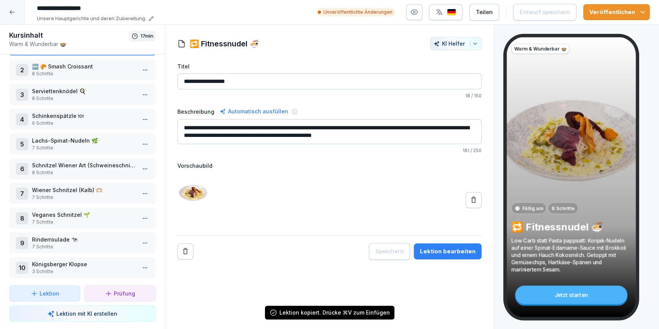
click at [142, 268] on html "**********" at bounding box center [329, 164] width 659 height 329
click at [110, 252] on div "Löschen" at bounding box center [102, 251] width 31 height 8
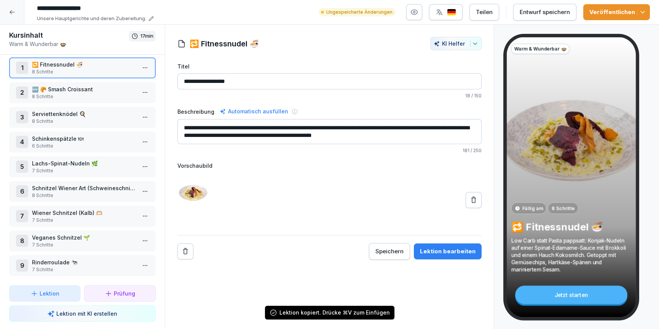
scroll to position [5, 0]
click at [12, 13] on icon at bounding box center [12, 12] width 6 height 6
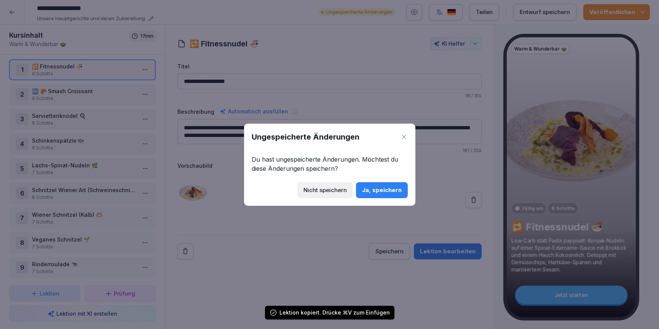
click at [371, 191] on div "Ja, speichern" at bounding box center [382, 190] width 40 height 8
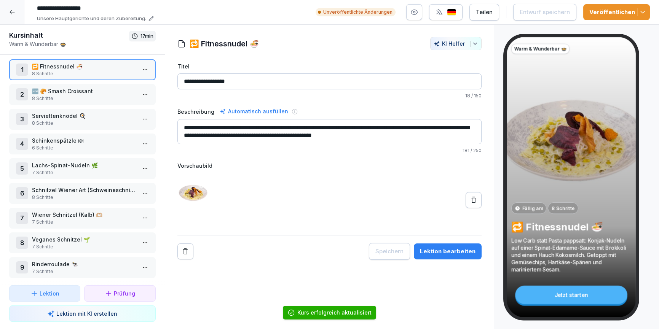
click at [9, 14] on icon at bounding box center [12, 12] width 6 height 6
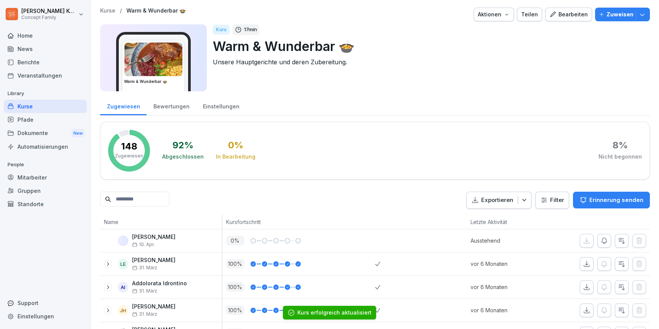
click at [27, 103] on div "Kurse" at bounding box center [45, 106] width 83 height 13
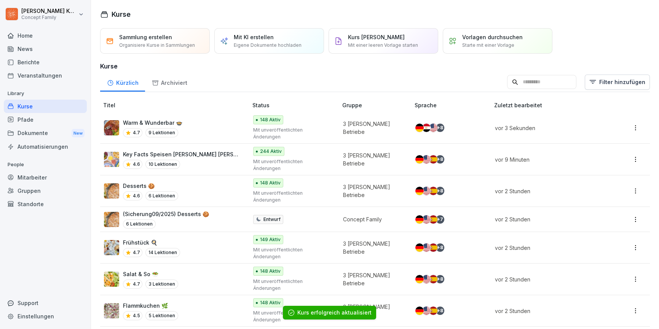
click at [564, 80] on input at bounding box center [541, 82] width 69 height 14
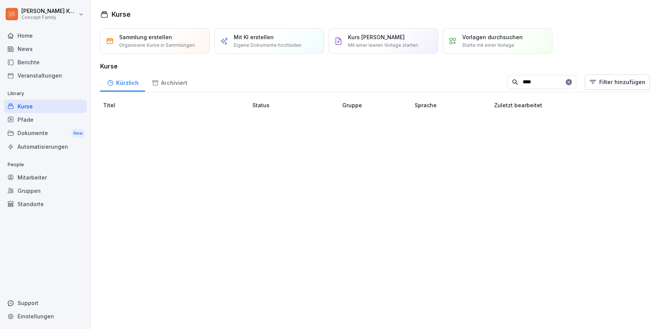
type input "****"
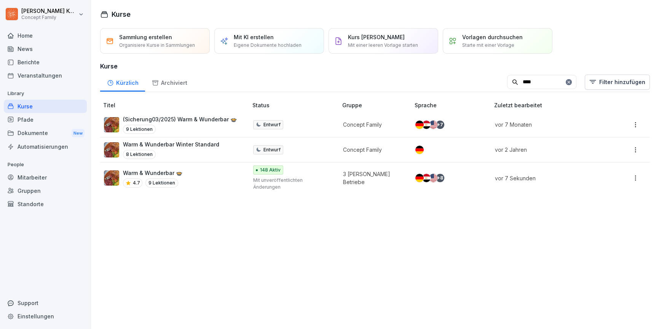
click at [198, 120] on p "(Sicherung03/2025) Warm & Wunderbar 🍲" at bounding box center [180, 119] width 114 height 8
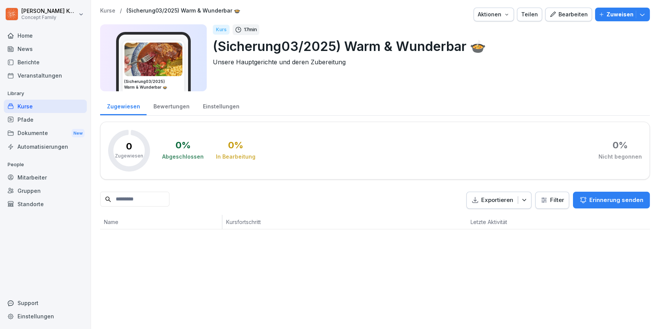
click at [569, 18] on div "Bearbeiten" at bounding box center [569, 14] width 38 height 8
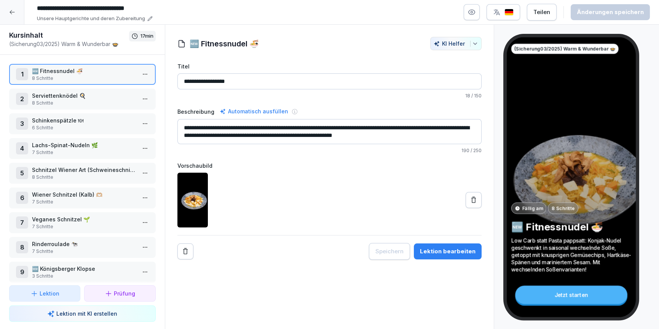
scroll to position [5, 0]
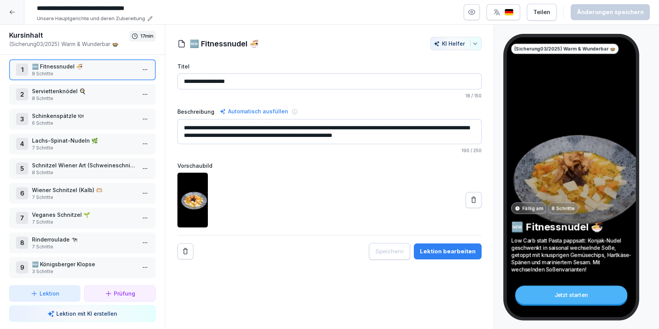
click at [17, 13] on div at bounding box center [12, 12] width 24 height 24
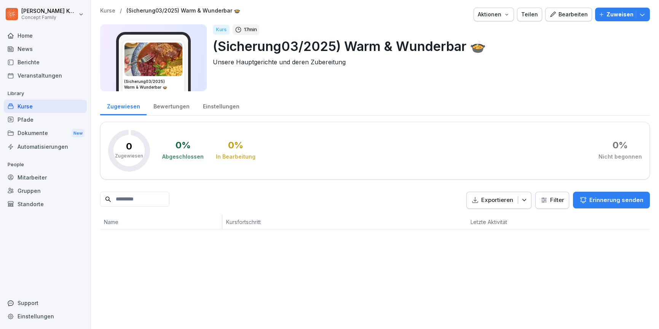
click at [22, 101] on div "Kurse" at bounding box center [45, 106] width 83 height 13
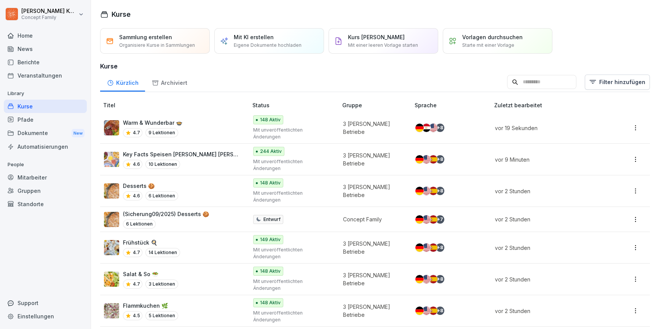
click at [201, 125] on div "Warm & Wunderbar 🍲 4.7 9 Lektionen" at bounding box center [172, 128] width 136 height 19
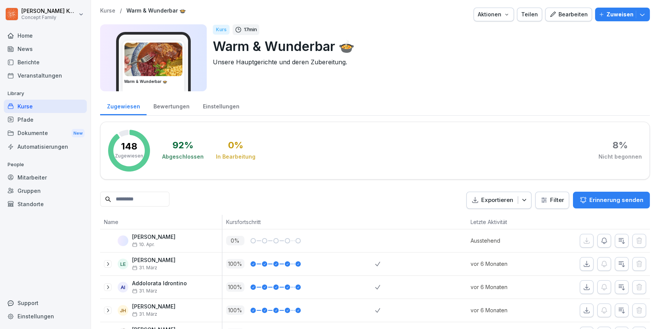
click at [32, 107] on div "Kurse" at bounding box center [45, 106] width 83 height 13
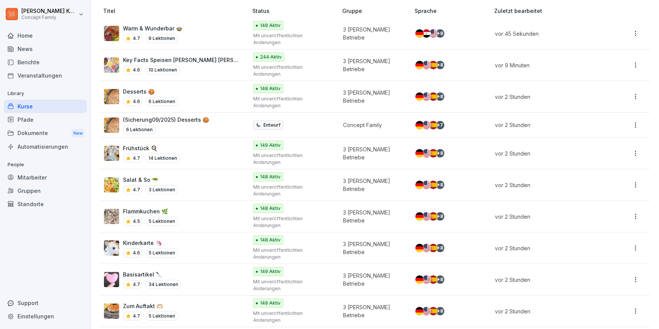
scroll to position [86, 0]
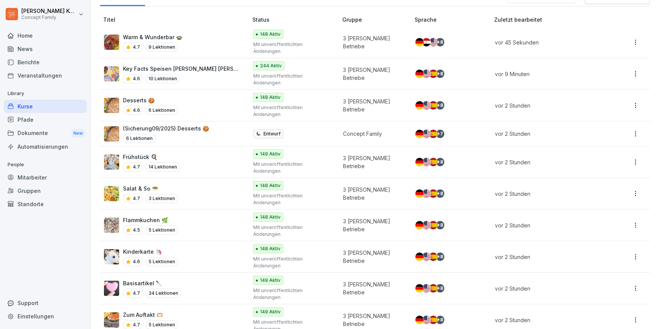
click at [200, 96] on div "Desserts 🍪 4.6 6 Lektionen" at bounding box center [172, 105] width 136 height 19
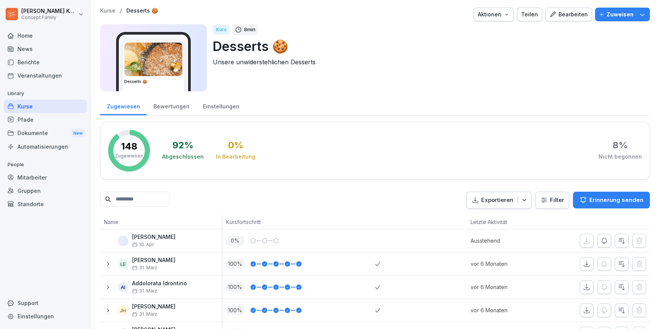
click at [216, 104] on div "Einstellungen" at bounding box center [221, 105] width 50 height 19
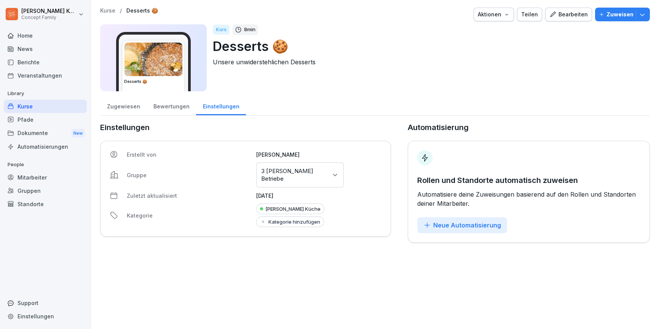
click at [122, 108] on div "Zugewiesen" at bounding box center [123, 105] width 46 height 19
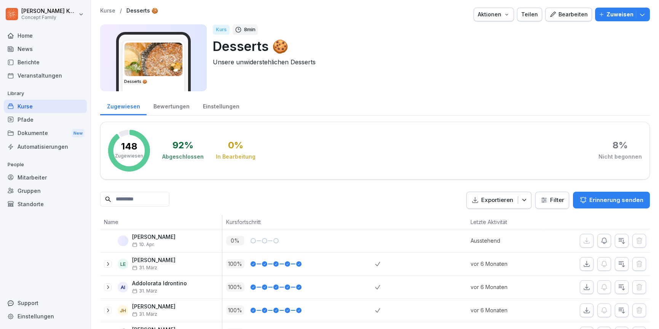
click at [578, 13] on div "Bearbeiten" at bounding box center [569, 14] width 38 height 8
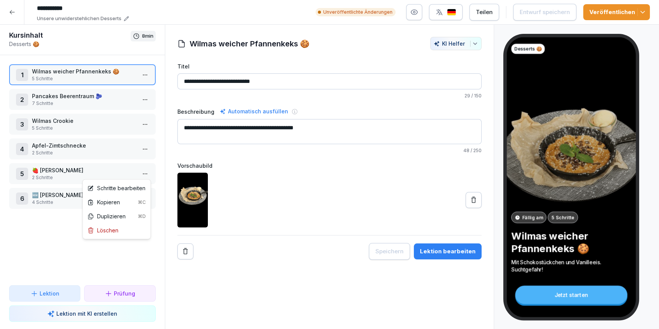
click at [145, 175] on html "**********" at bounding box center [329, 164] width 659 height 329
click at [121, 198] on div "Kopieren ⌘C" at bounding box center [116, 202] width 59 height 8
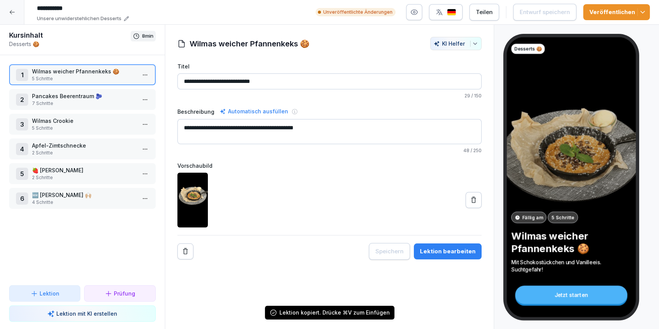
click at [146, 174] on html "**********" at bounding box center [329, 164] width 659 height 329
click at [121, 234] on div "Löschen" at bounding box center [116, 231] width 65 height 14
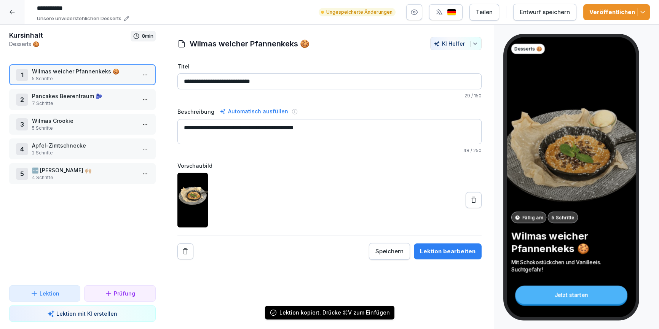
click at [3, 8] on div at bounding box center [12, 12] width 24 height 24
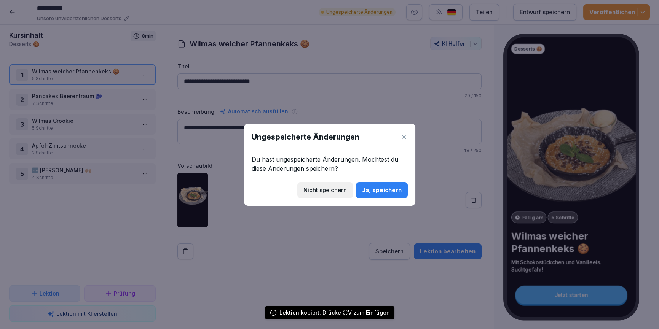
click at [381, 186] on div "Ja, speichern" at bounding box center [382, 190] width 40 height 8
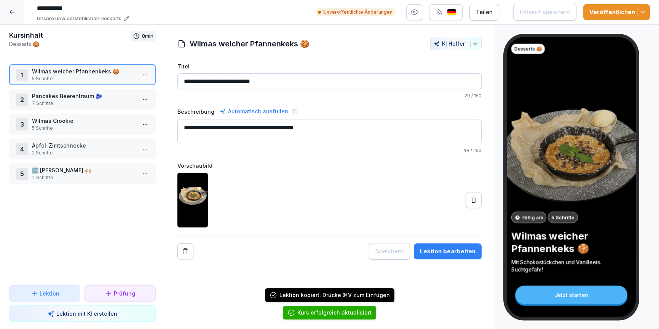
click at [11, 12] on icon at bounding box center [12, 12] width 6 height 6
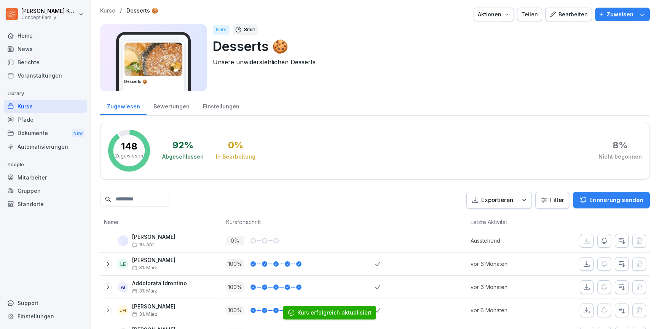
click at [27, 105] on div "Kurse" at bounding box center [45, 106] width 83 height 13
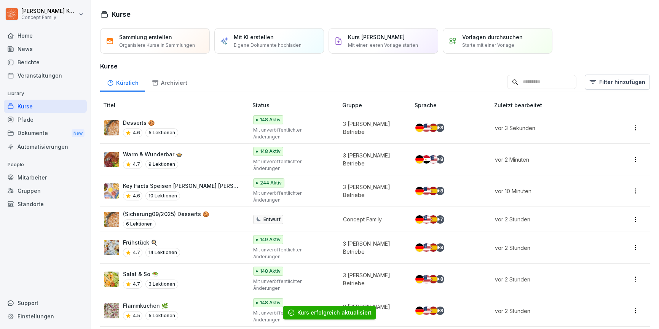
click at [533, 89] on div "Kürzlich Archiviert Filter hinzufügen" at bounding box center [375, 82] width 550 height 20
click at [534, 83] on input at bounding box center [541, 82] width 69 height 14
type input "****"
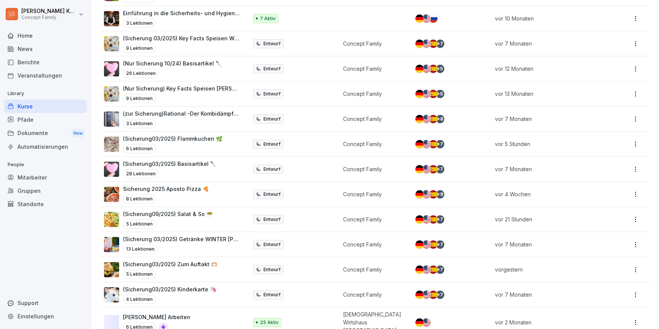
scroll to position [241, 0]
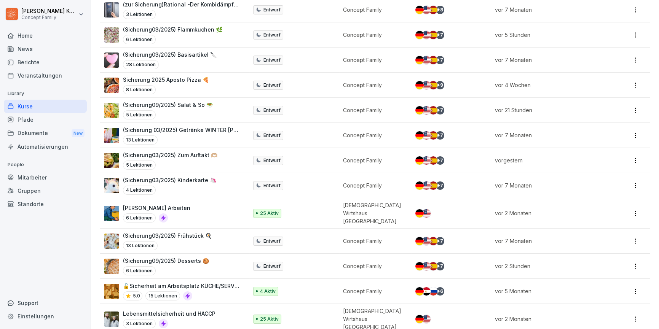
drag, startPoint x: 206, startPoint y: 260, endPoint x: 463, endPoint y: 132, distance: 286.6
click at [206, 258] on div "(Sicherung09/2025) Desserts 🍪 6 Lektionen" at bounding box center [166, 266] width 86 height 19
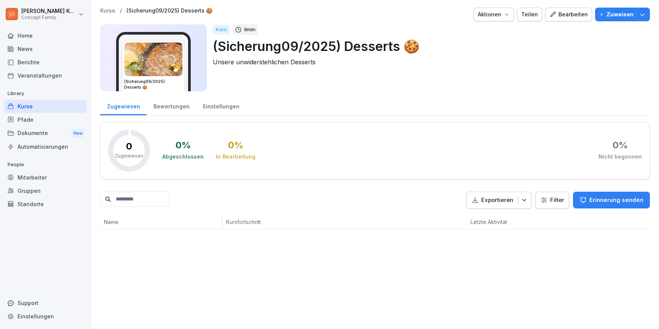
click at [578, 14] on div "Bearbeiten" at bounding box center [569, 14] width 38 height 8
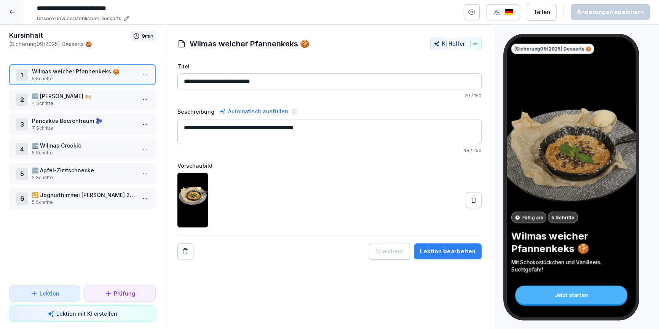
click at [66, 222] on div "1 Wilmas weicher Pfannenkeks 🍪 5 Schritte 2 🆕 Joghurthimmel 🙌🏼 4 Schritte 3 Pan…" at bounding box center [82, 170] width 165 height 230
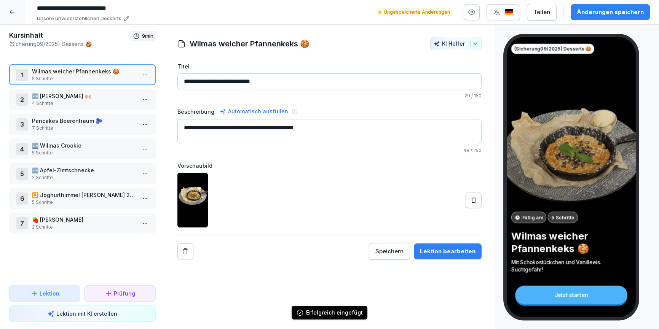
click at [14, 13] on icon at bounding box center [12, 12] width 6 height 6
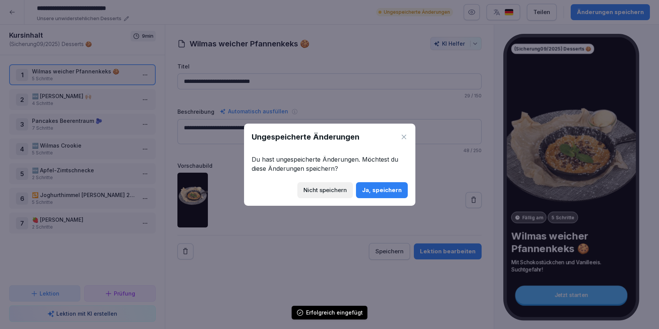
click at [391, 197] on button "Ja, speichern" at bounding box center [382, 190] width 52 height 16
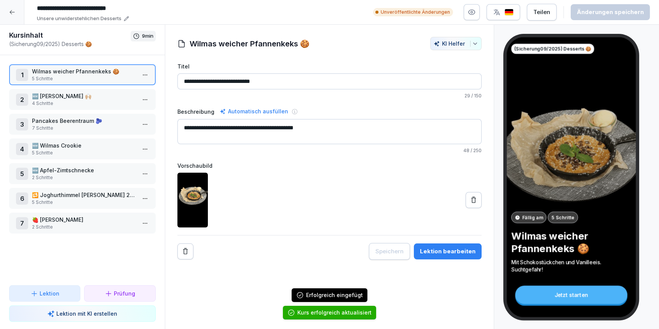
click at [10, 14] on icon at bounding box center [12, 12] width 6 height 6
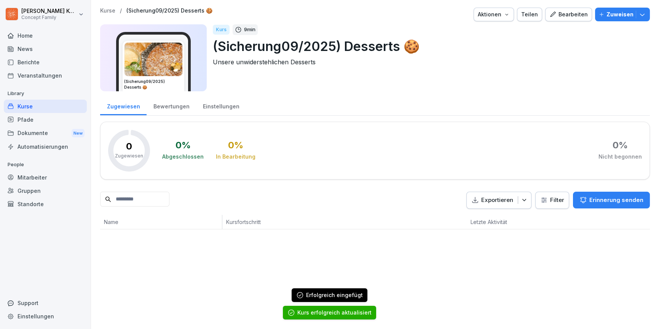
click at [18, 108] on div "Kurse" at bounding box center [45, 106] width 83 height 13
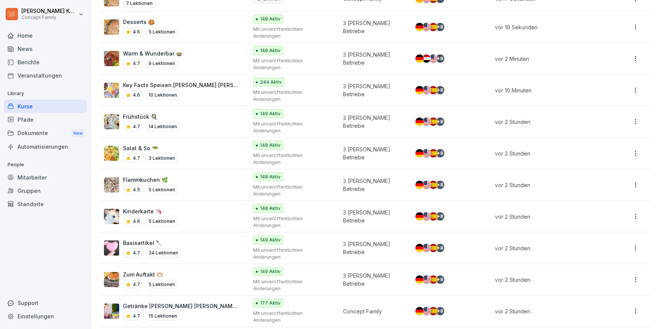
scroll to position [133, 0]
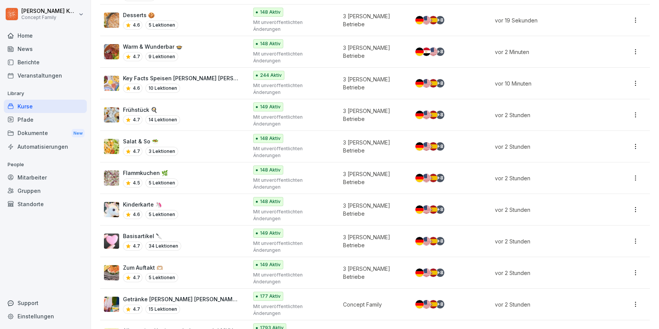
drag, startPoint x: 189, startPoint y: 244, endPoint x: 190, endPoint y: 186, distance: 57.5
click at [189, 305] on div "4.7 15 Lektionen" at bounding box center [181, 309] width 117 height 9
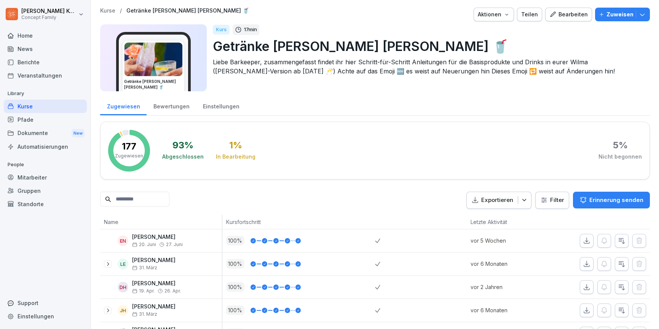
click at [220, 103] on div "Einstellungen" at bounding box center [221, 105] width 50 height 19
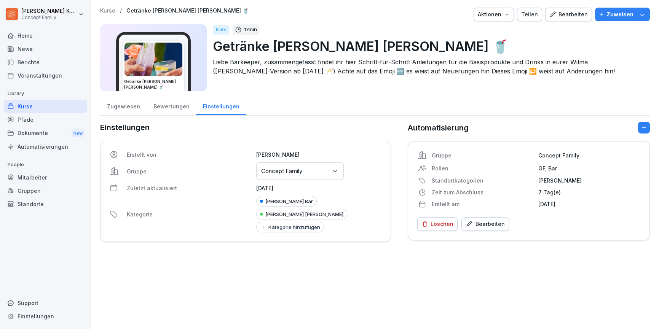
click at [301, 170] on p "Concept Family" at bounding box center [281, 172] width 41 height 8
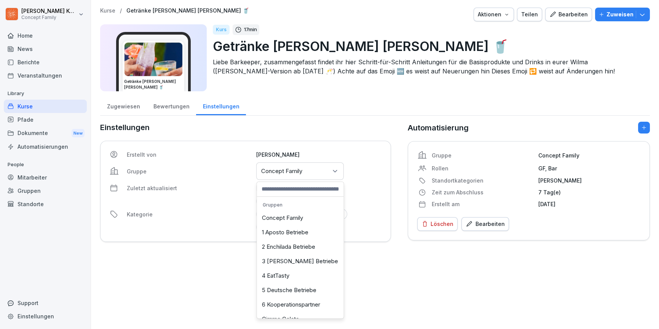
click at [301, 256] on div "3 [PERSON_NAME] Betriebe" at bounding box center [300, 261] width 83 height 14
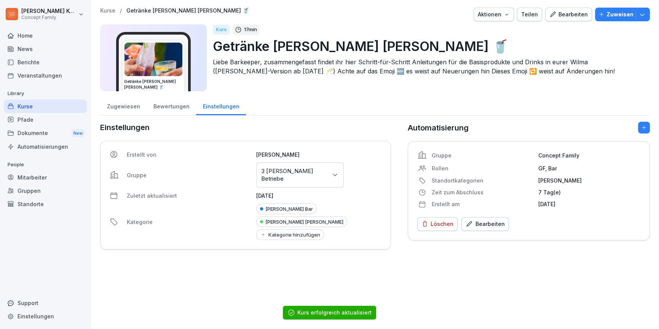
click at [304, 219] on div "[PERSON_NAME] [PERSON_NAME]" at bounding box center [301, 222] width 91 height 11
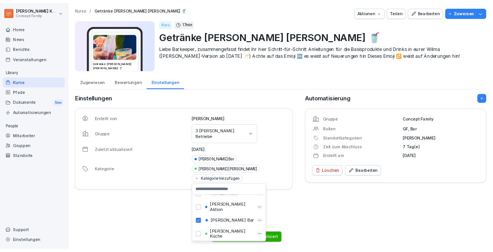
scroll to position [324, 0]
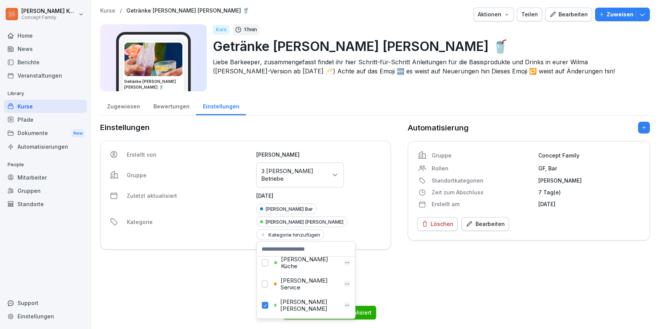
click at [268, 295] on div "[PERSON_NAME] [PERSON_NAME]" at bounding box center [306, 305] width 94 height 21
click at [267, 302] on button "button" at bounding box center [265, 305] width 6 height 7
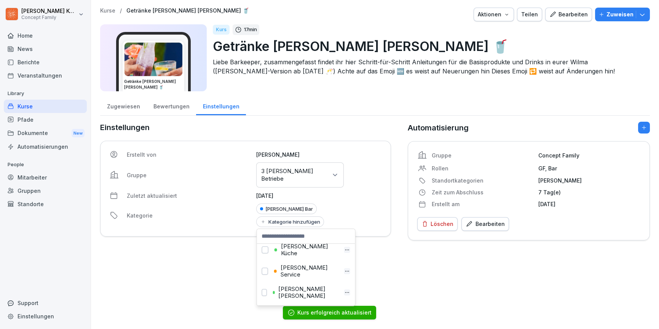
click at [365, 188] on div "Erstellt von Shirlin Maar Gruppe Gruppen oder Standorte auswählen 3 [PERSON_NAM…" at bounding box center [245, 189] width 291 height 96
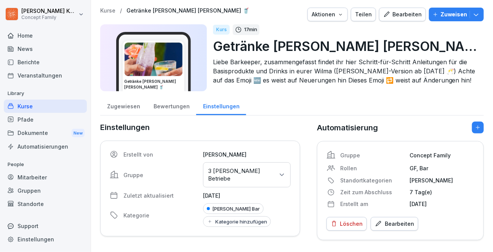
click at [34, 102] on div "Kurse" at bounding box center [45, 106] width 83 height 13
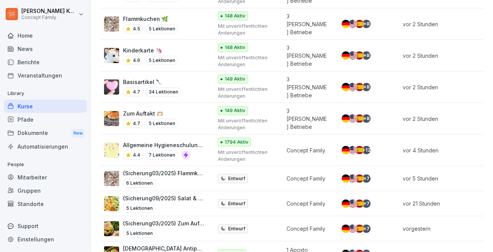
scroll to position [364, 0]
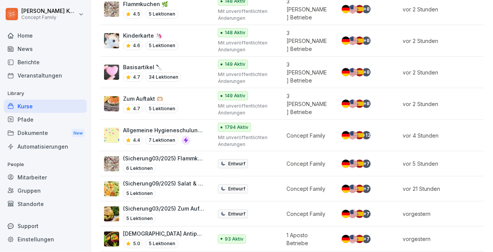
click at [266, 140] on p "Mit unveröffentlichten Änderungen" at bounding box center [246, 141] width 56 height 14
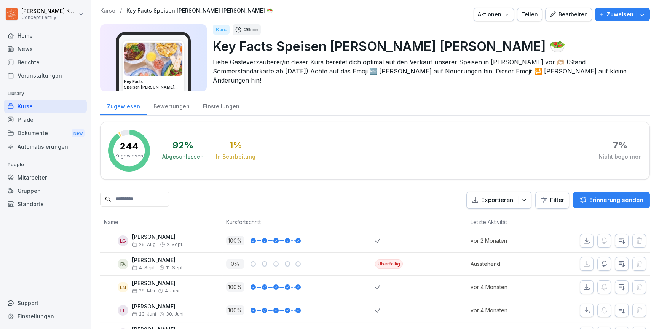
click at [38, 100] on div "Kurse" at bounding box center [45, 106] width 83 height 13
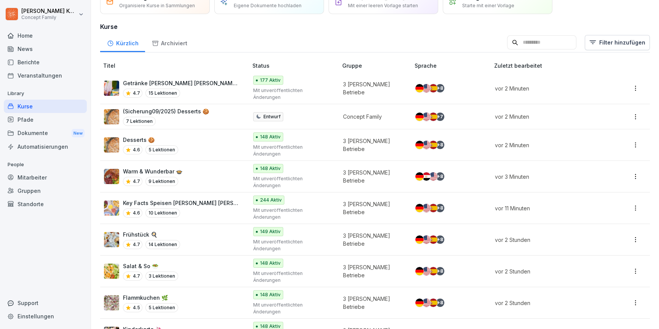
scroll to position [44, 0]
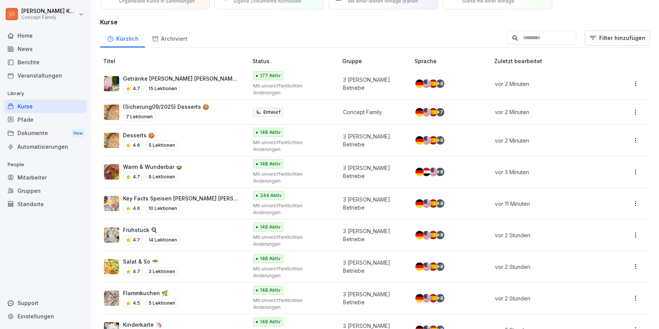
click at [205, 321] on div "Kinderkarte 🦄 4.6 5 Lektionen" at bounding box center [172, 330] width 136 height 19
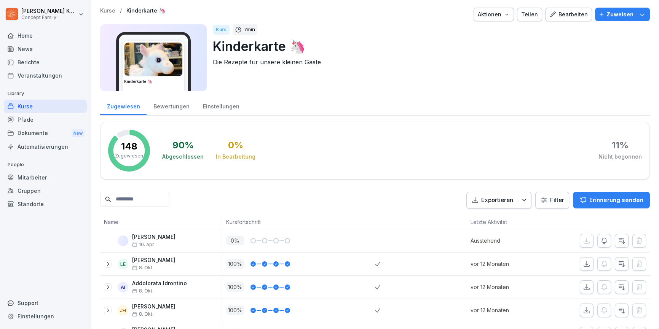
click at [214, 113] on div "Einstellungen" at bounding box center [221, 105] width 50 height 19
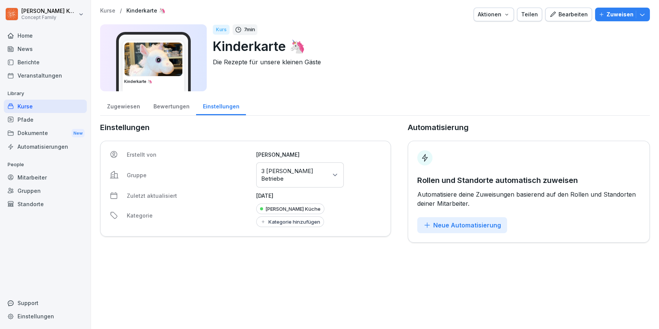
click at [121, 105] on div "Zugewiesen" at bounding box center [123, 105] width 46 height 19
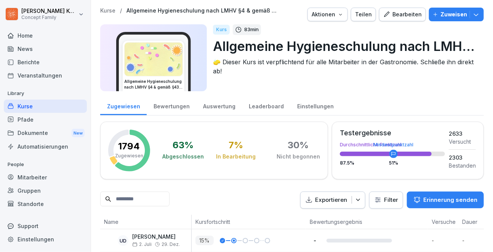
click at [406, 11] on div "Bearbeiten" at bounding box center [402, 14] width 38 height 8
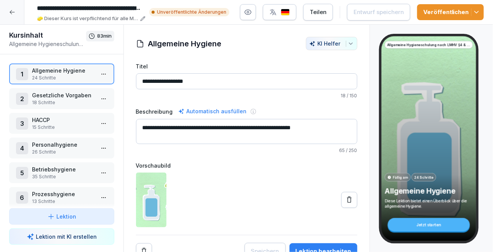
click at [479, 15] on icon "button" at bounding box center [477, 12] width 8 height 8
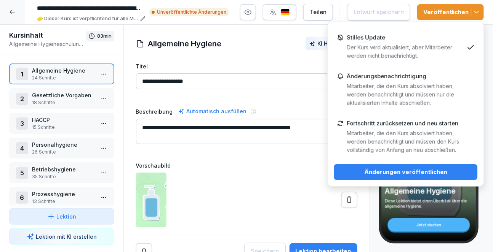
click at [258, 42] on div at bounding box center [263, 43] width 77 height 13
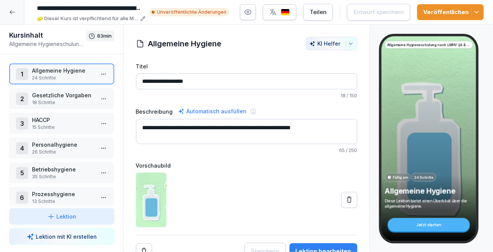
click at [442, 22] on div "**********" at bounding box center [259, 12] width 450 height 21
click at [450, 11] on div "Veröffentlichen" at bounding box center [450, 12] width 54 height 8
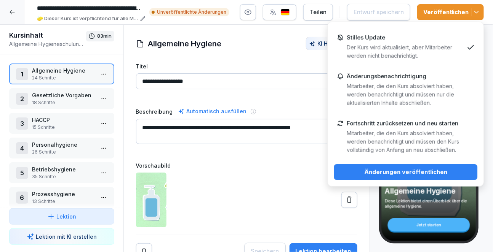
click at [388, 168] on button "Änderungen veröffentlichen" at bounding box center [406, 173] width 144 height 16
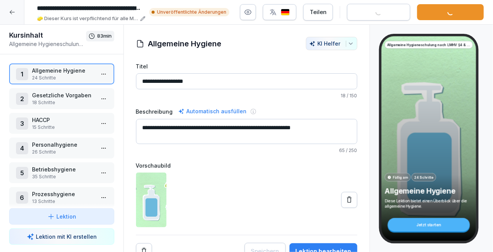
click at [119, 16] on p "🧽 Dieser Kurs ist verpflichtend für alle Mitarbeiter in der Gastronomie. Schlie…" at bounding box center [87, 19] width 101 height 8
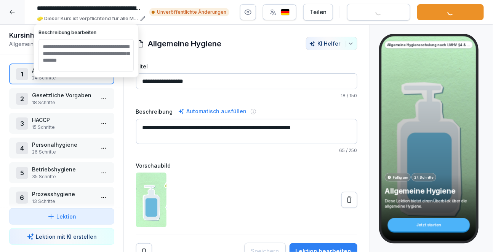
click at [119, 6] on input "**********" at bounding box center [90, 8] width 112 height 13
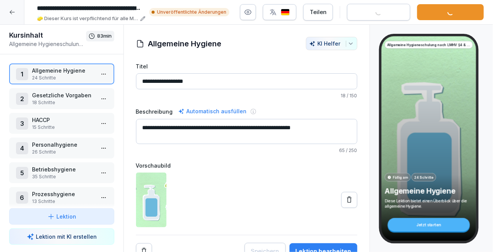
click at [16, 11] on div at bounding box center [12, 12] width 24 height 24
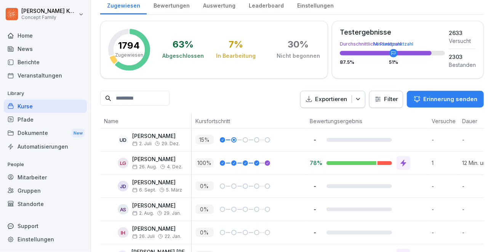
scroll to position [101, 0]
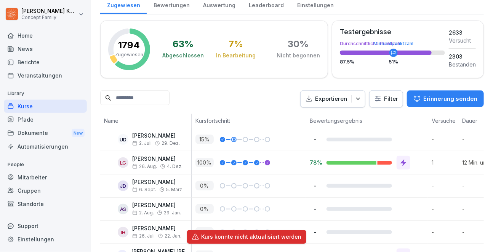
click at [168, 4] on div "Bewertungen" at bounding box center [172, 4] width 50 height 19
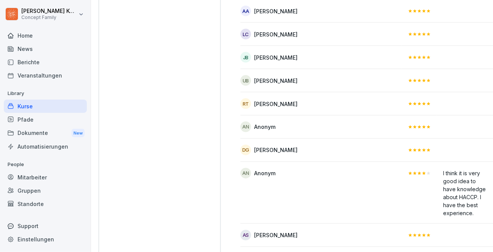
scroll to position [324, 2]
